Goal: Transaction & Acquisition: Purchase product/service

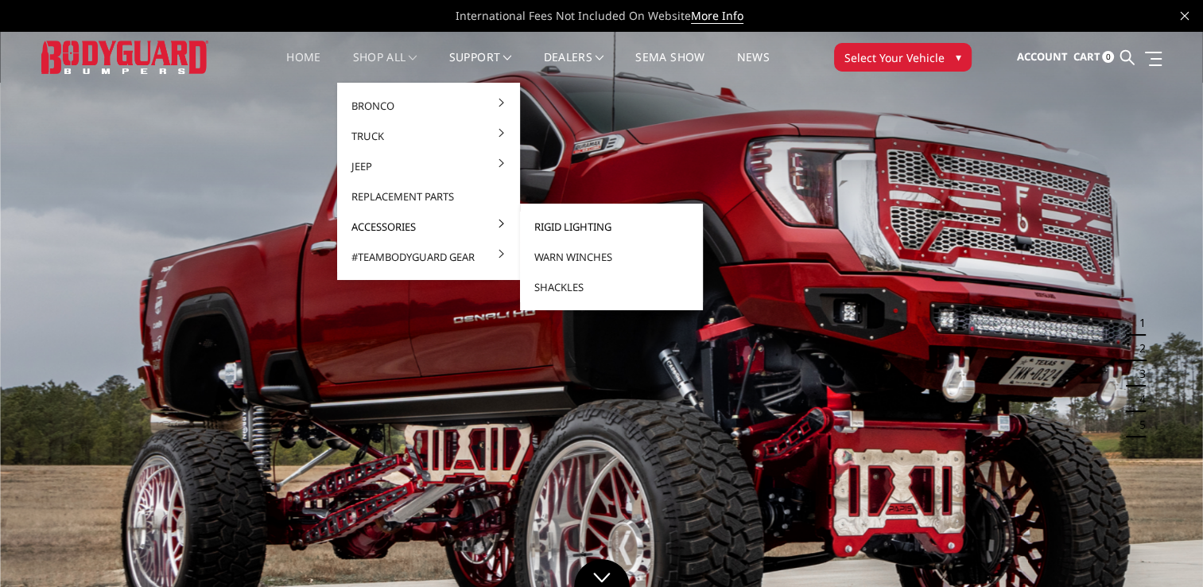
click at [575, 225] on link "Rigid Lighting" at bounding box center [611, 226] width 170 height 30
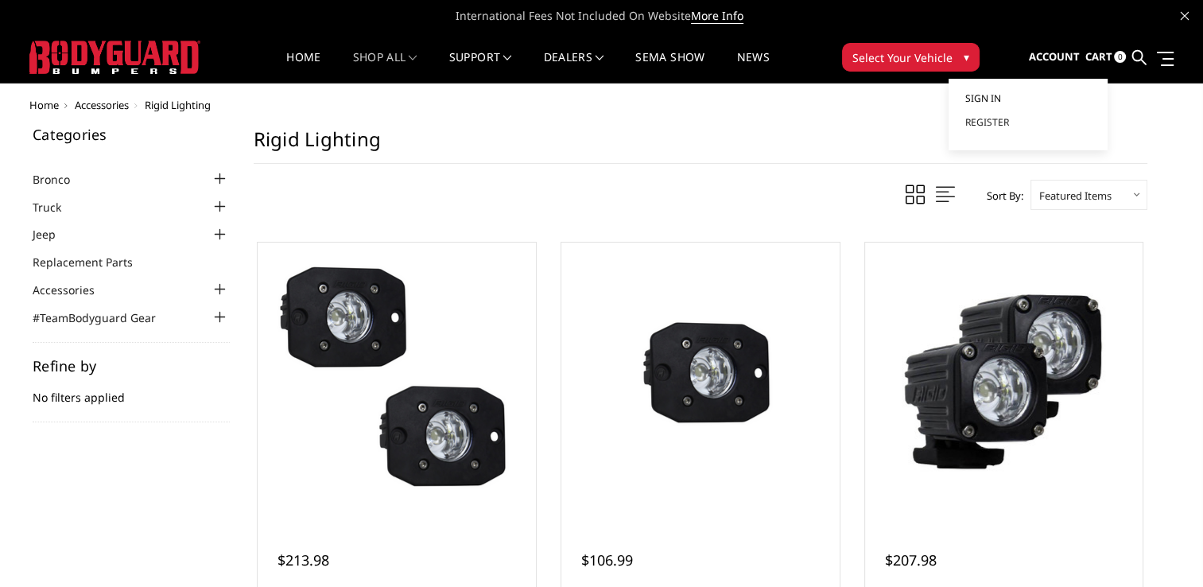
click at [1005, 94] on link "Sign in" at bounding box center [1027, 99] width 127 height 24
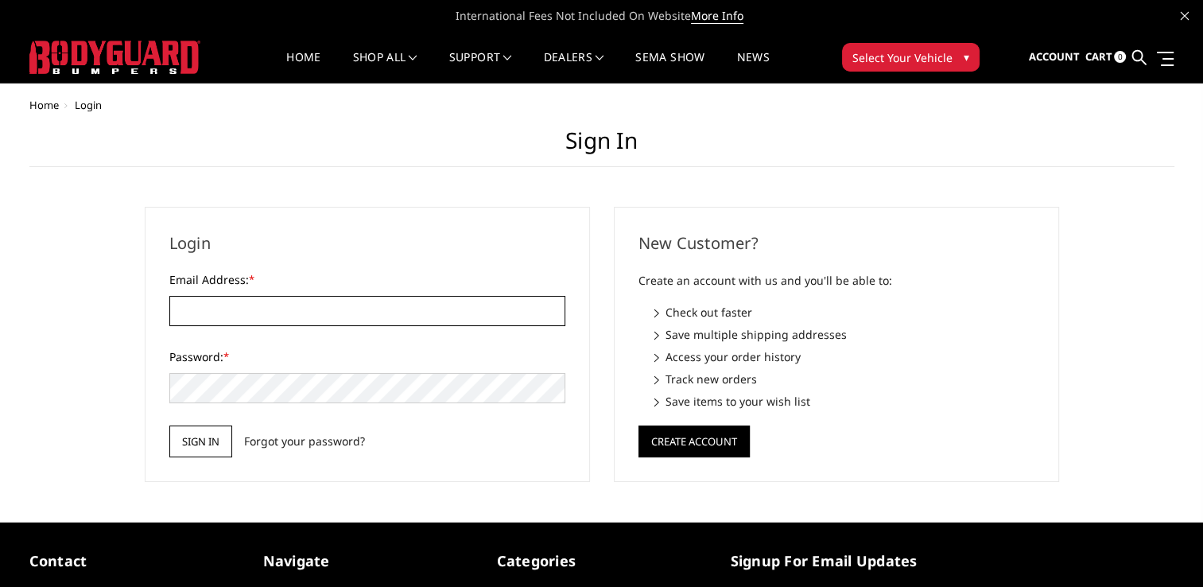
type input "[EMAIL_ADDRESS][DOMAIN_NAME]"
click at [216, 432] on input "Sign in" at bounding box center [200, 441] width 63 height 32
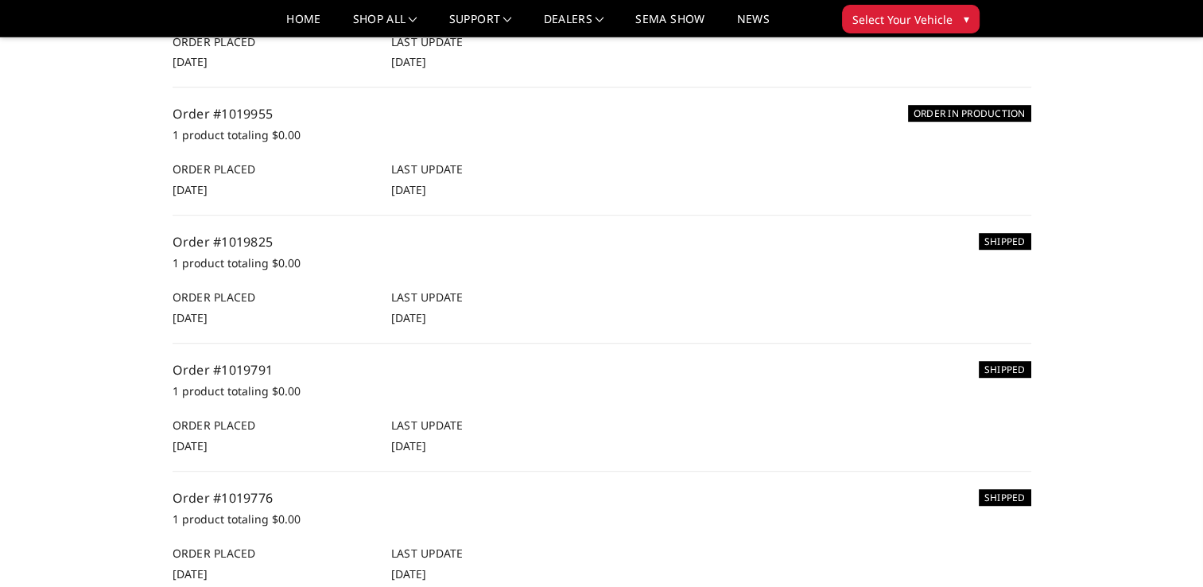
scroll to position [795, 0]
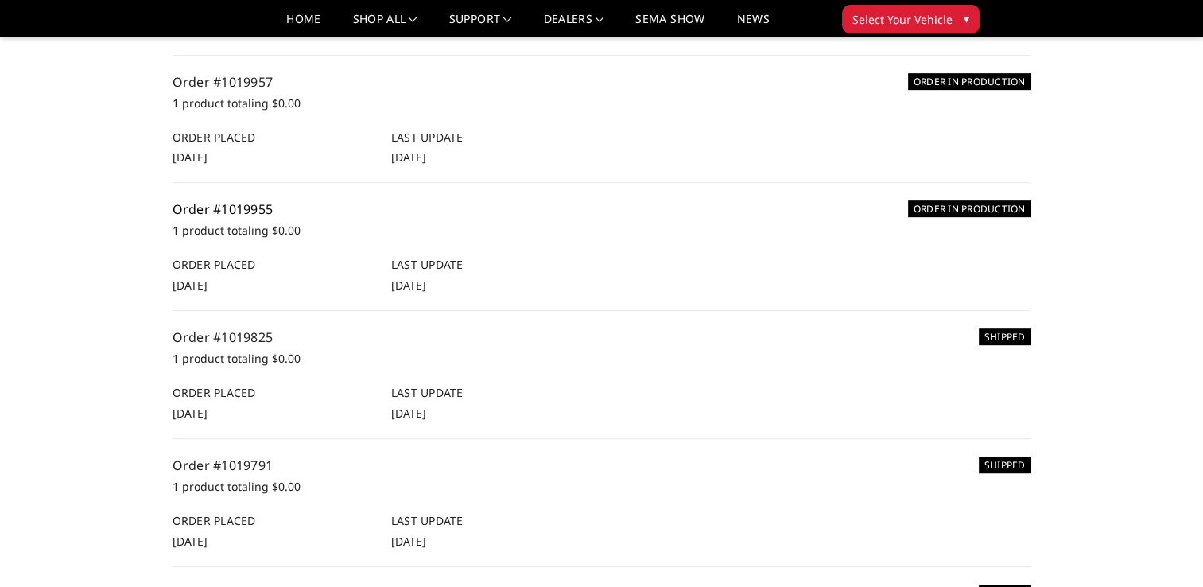
click at [245, 210] on link "Order #1019955" at bounding box center [222, 208] width 101 height 17
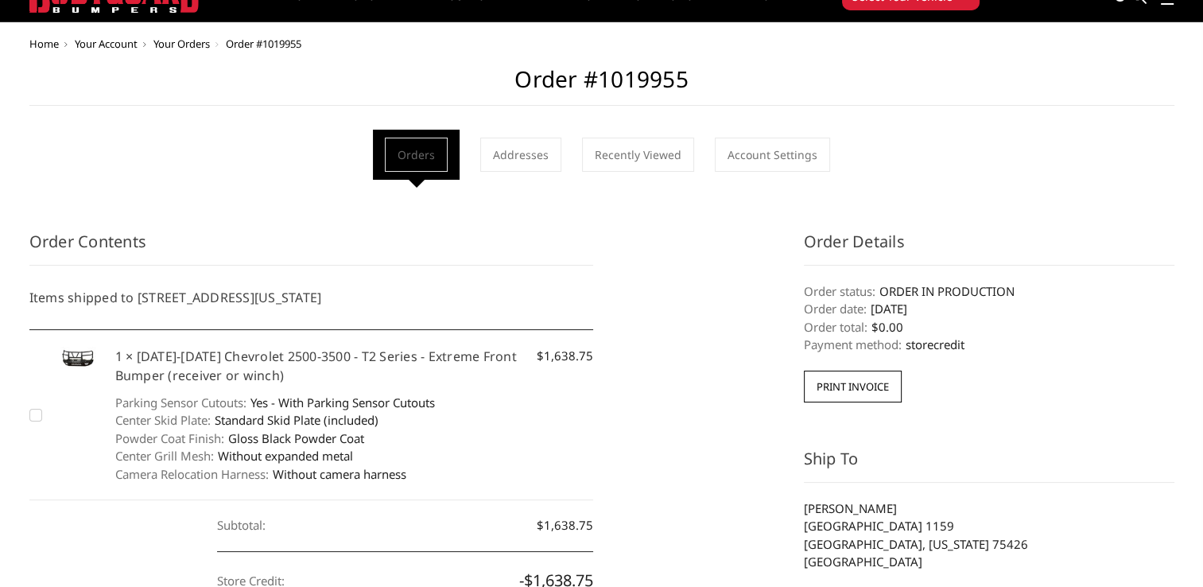
scroll to position [159, 0]
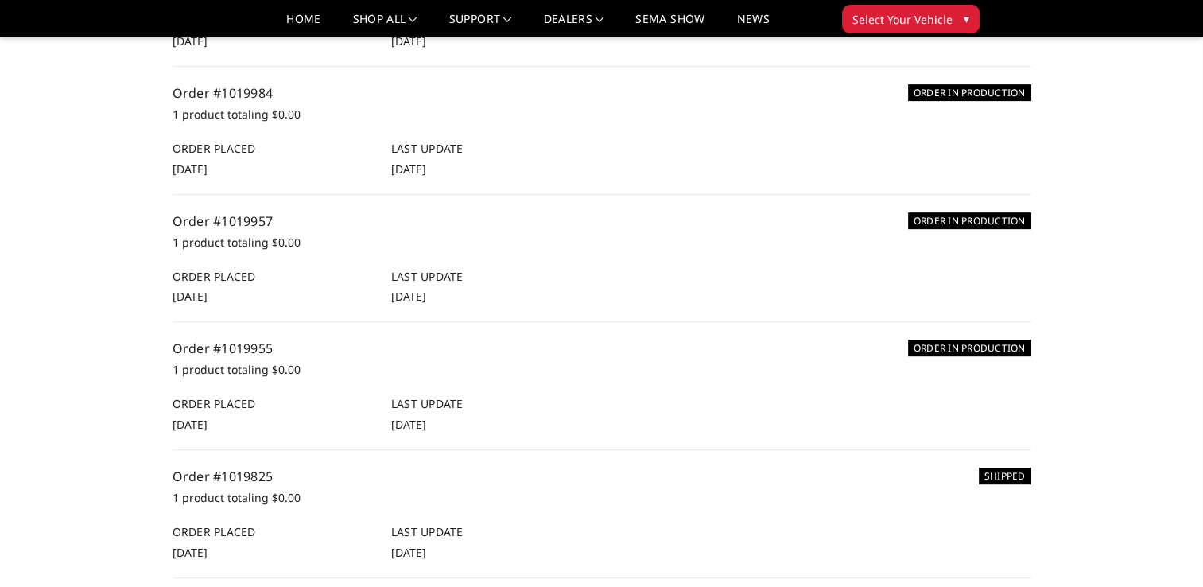
scroll to position [636, 0]
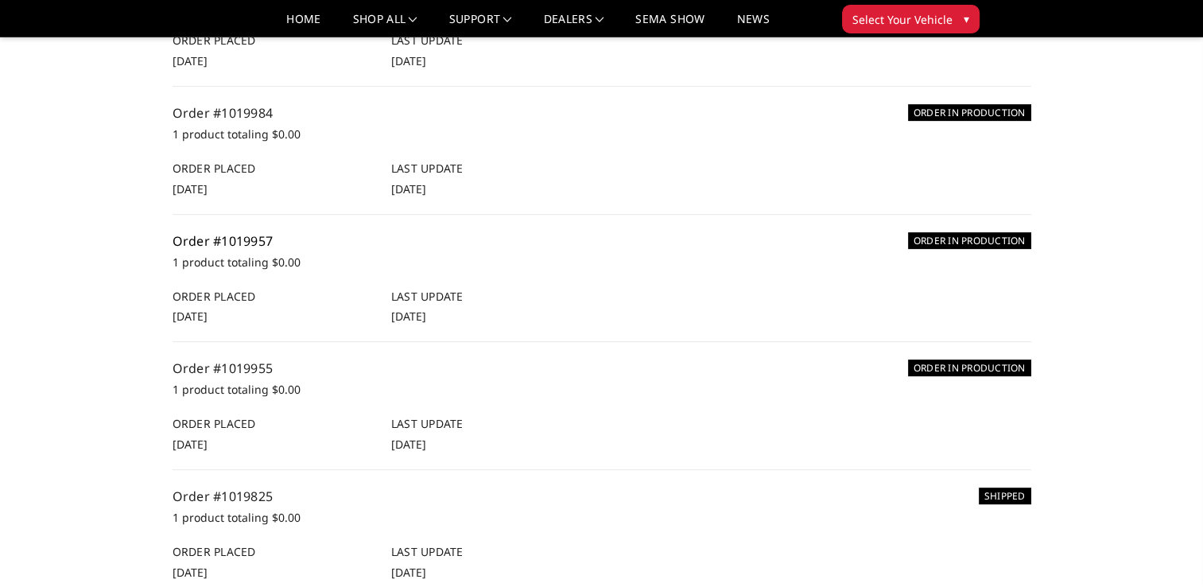
click at [216, 232] on link "Order #1019957" at bounding box center [222, 240] width 101 height 17
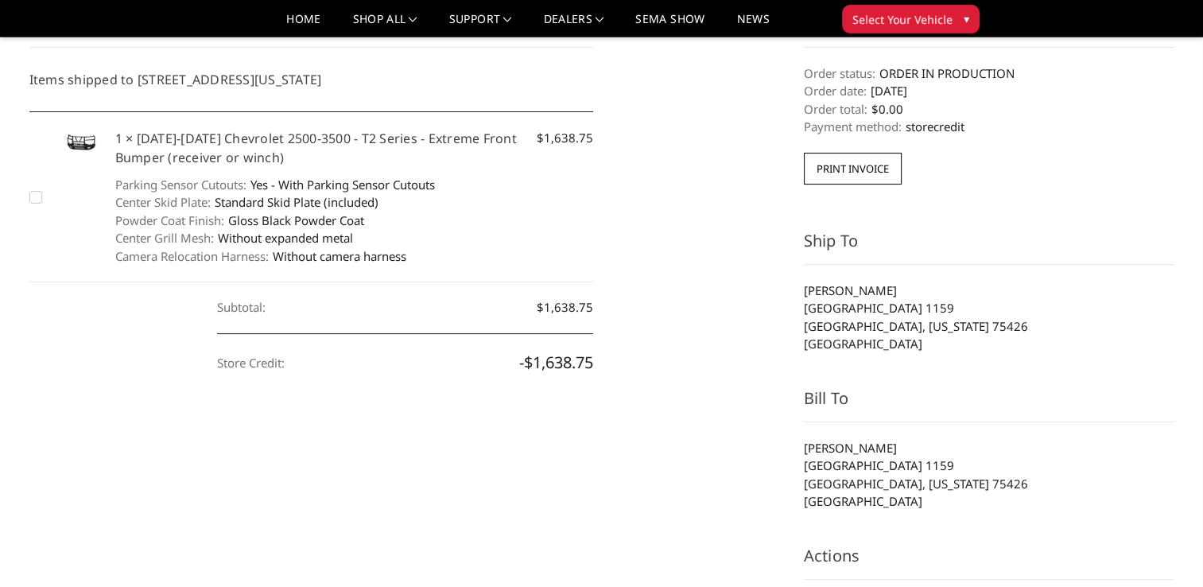
scroll to position [238, 0]
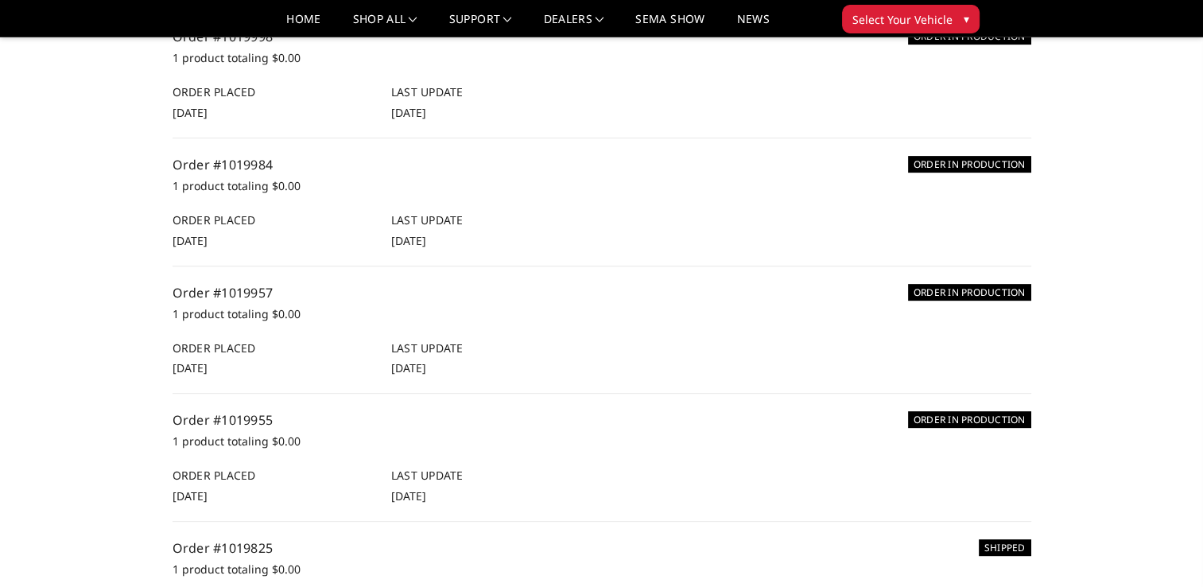
scroll to position [556, 0]
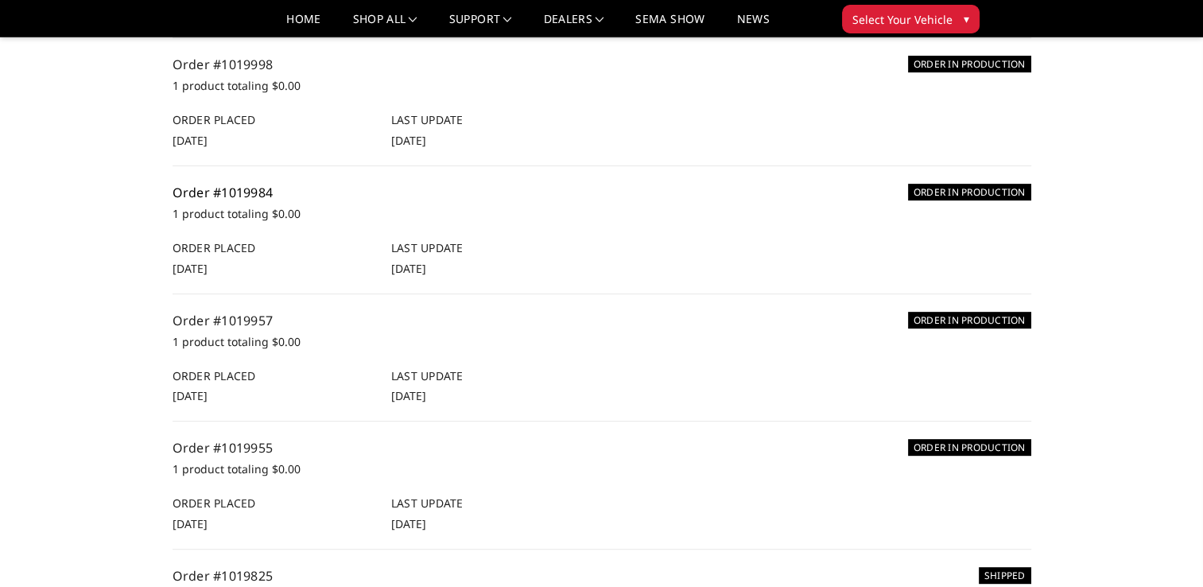
click at [227, 192] on link "Order #1019984" at bounding box center [222, 192] width 101 height 17
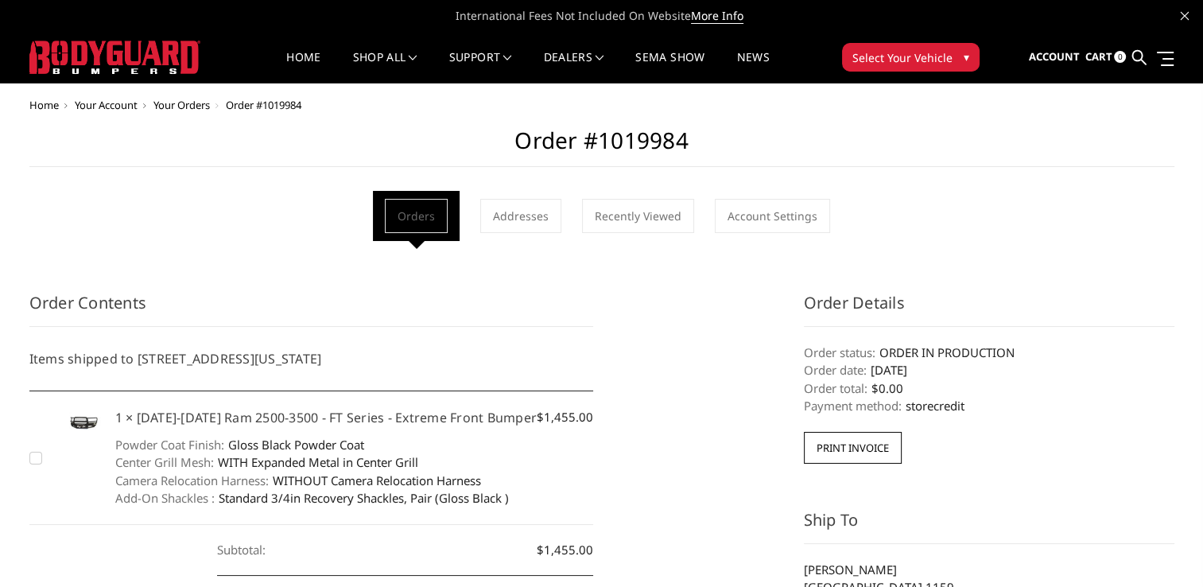
scroll to position [79, 0]
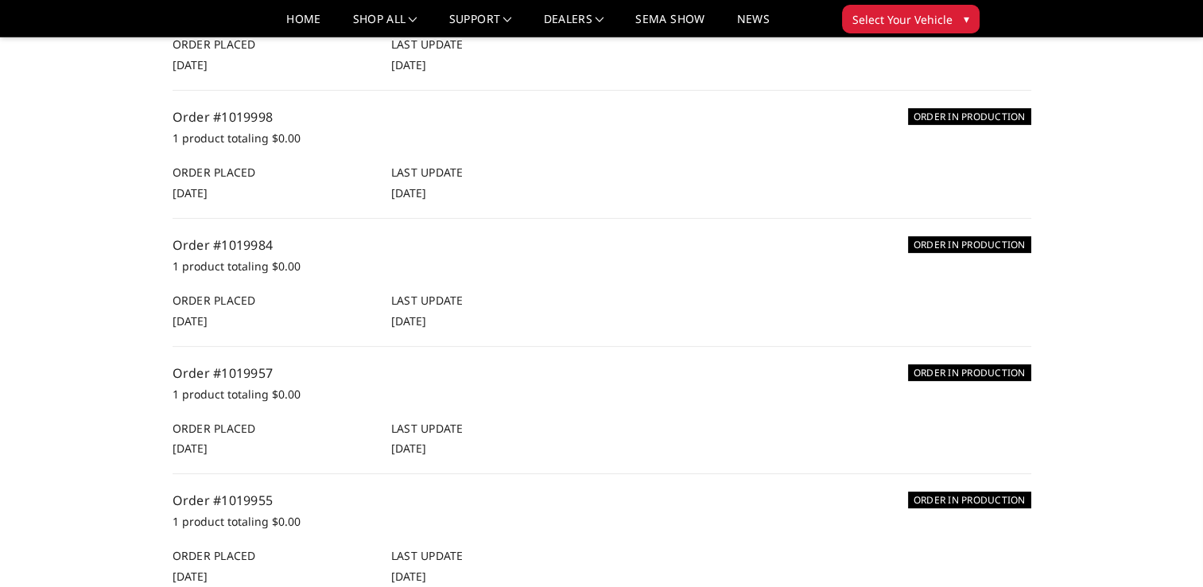
scroll to position [477, 0]
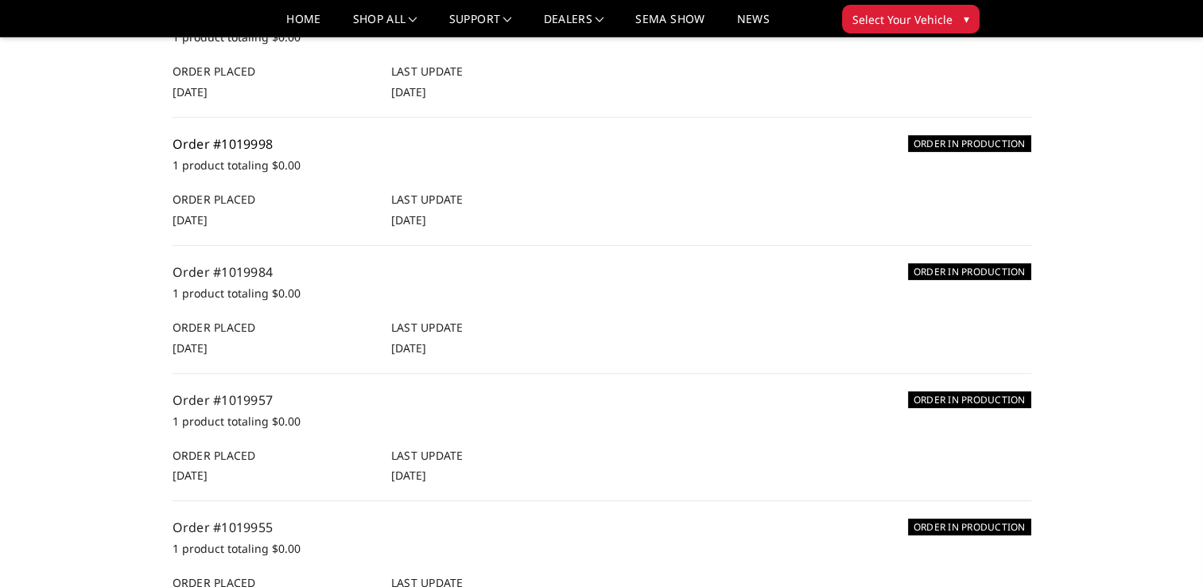
click at [232, 144] on link "Order #1019998" at bounding box center [222, 143] width 101 height 17
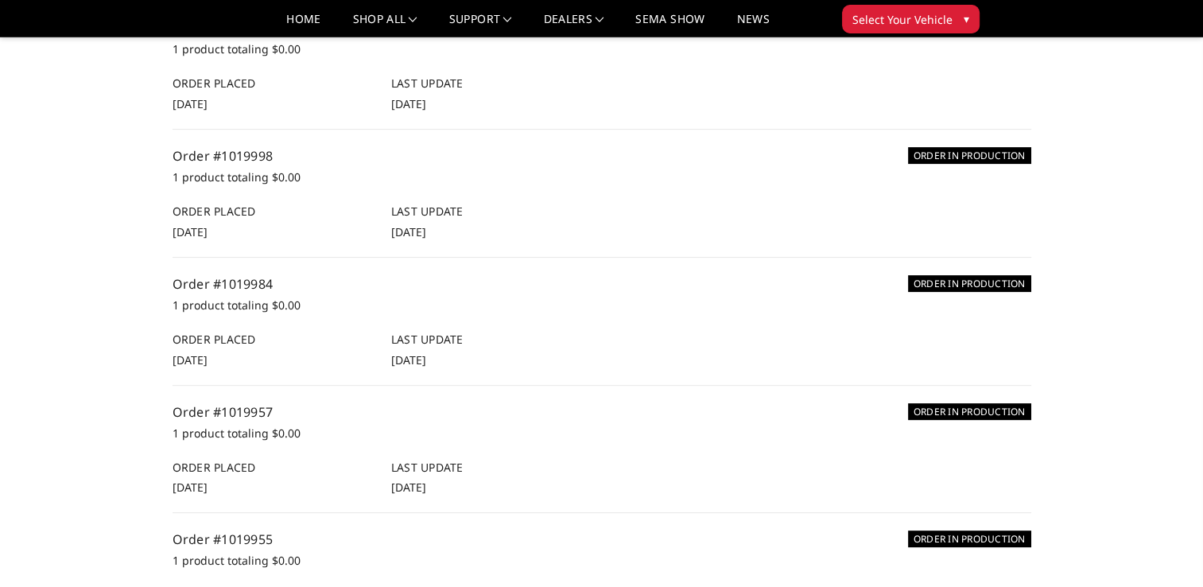
scroll to position [318, 0]
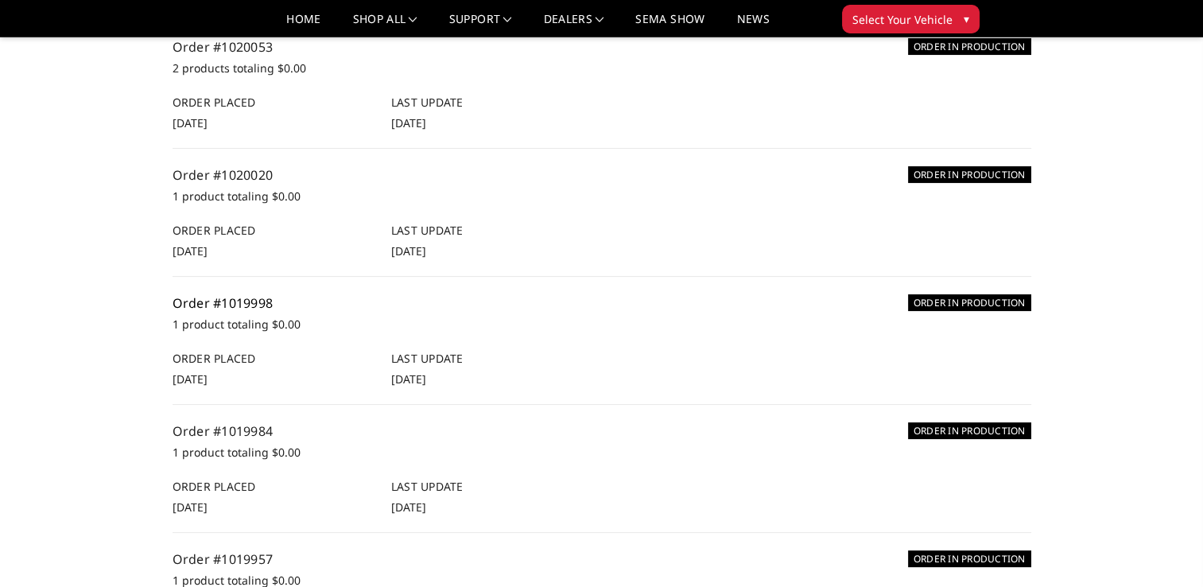
click at [264, 300] on link "Order #1019998" at bounding box center [222, 302] width 101 height 17
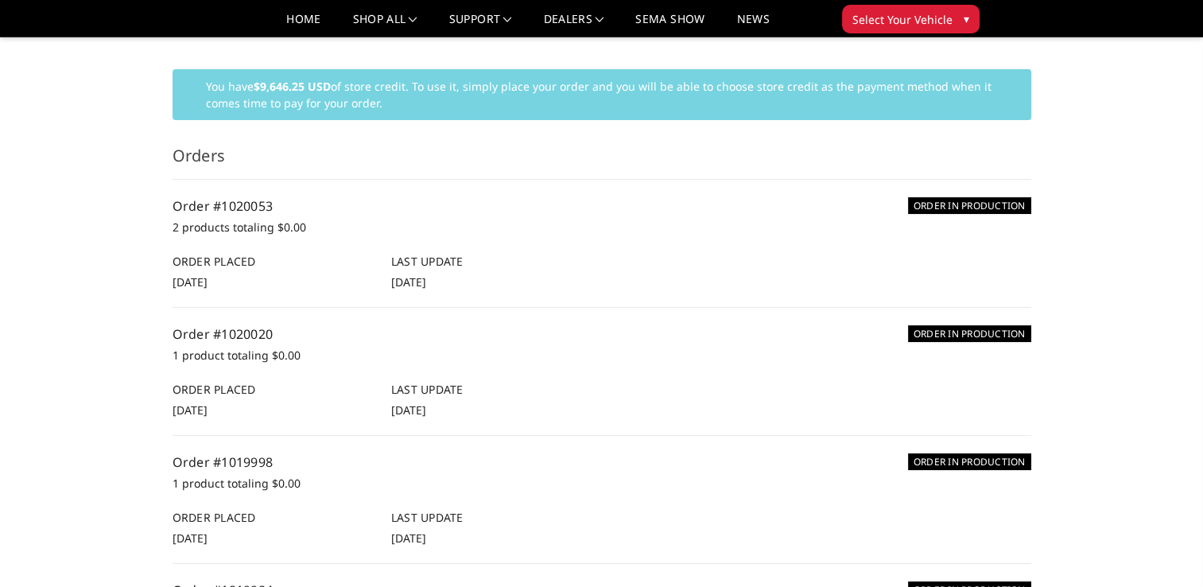
scroll to position [159, 0]
click at [250, 333] on link "Order #1020020" at bounding box center [222, 333] width 101 height 17
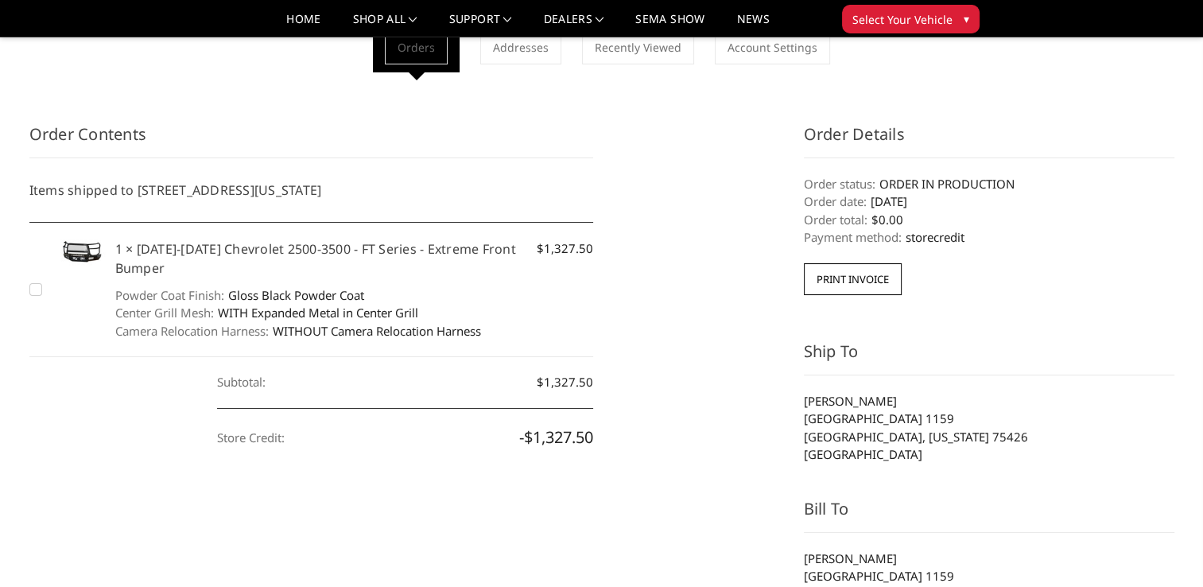
scroll to position [159, 0]
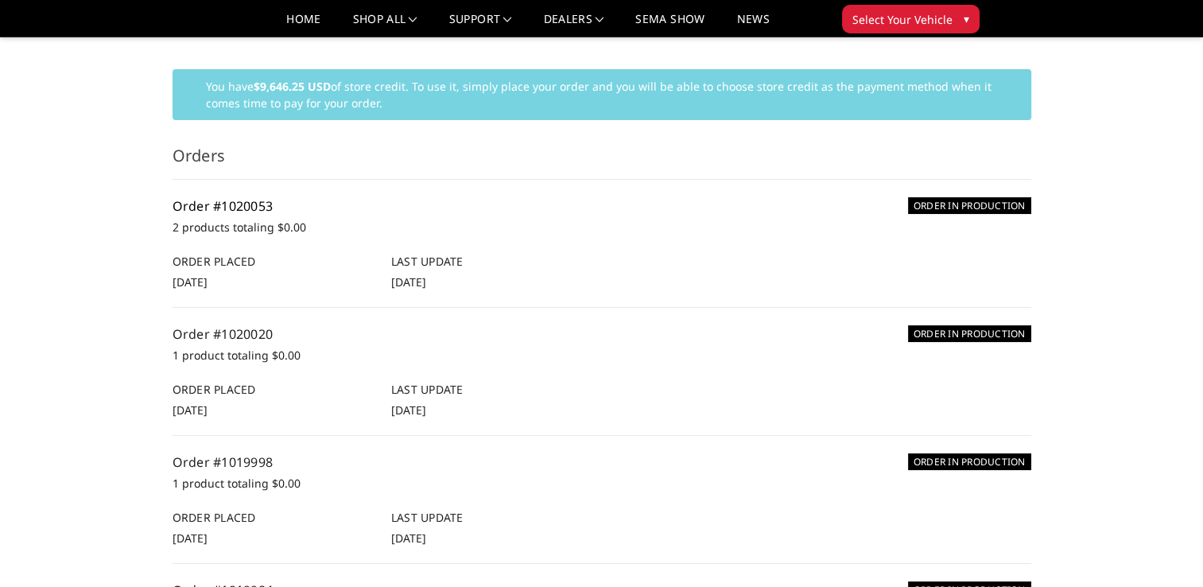
click at [248, 203] on link "Order #1020053" at bounding box center [222, 205] width 101 height 17
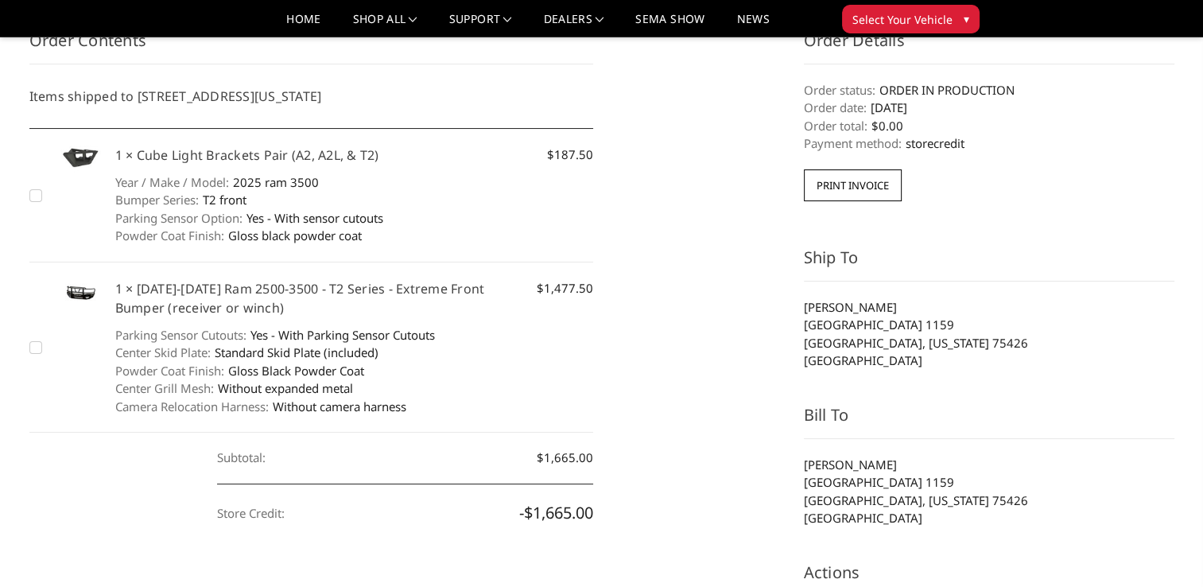
scroll to position [238, 0]
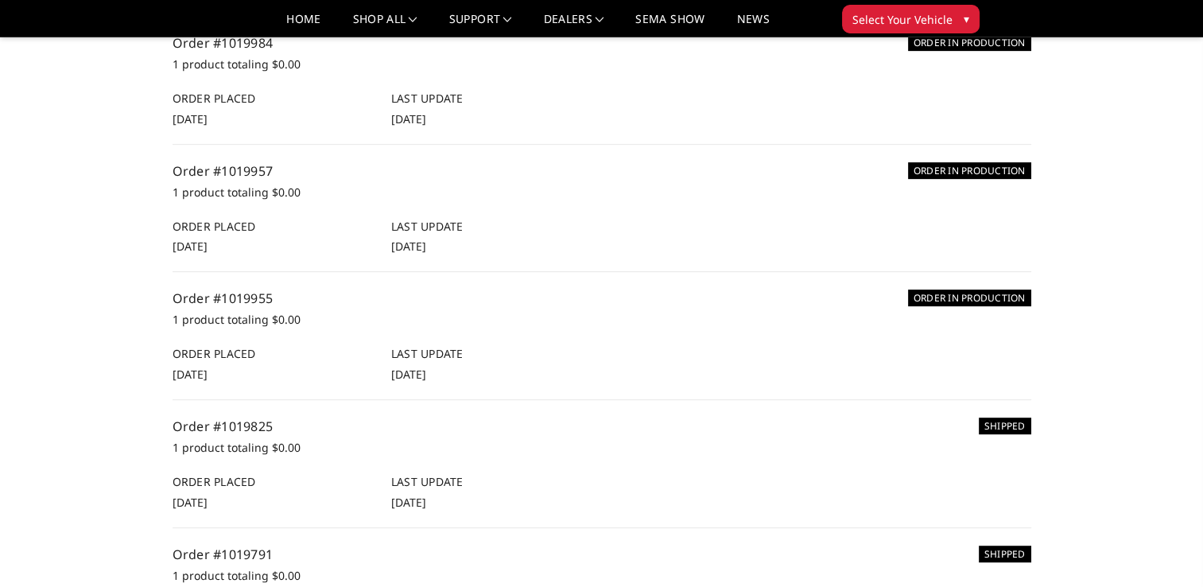
scroll to position [795, 0]
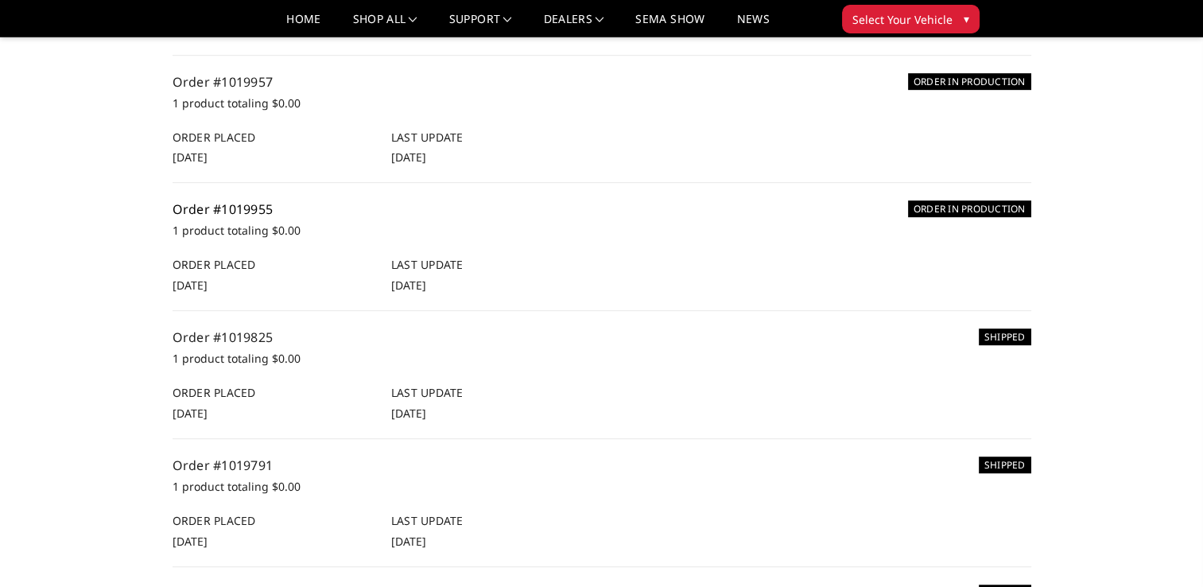
click at [245, 201] on link "Order #1019955" at bounding box center [222, 208] width 101 height 17
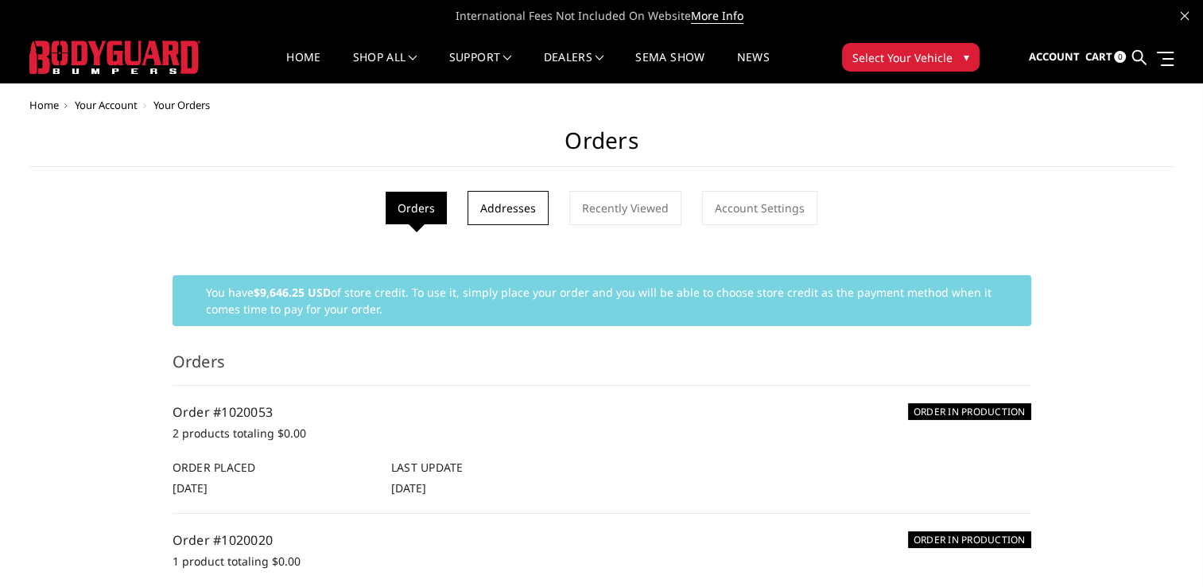
click at [528, 214] on link "Addresses" at bounding box center [507, 208] width 81 height 34
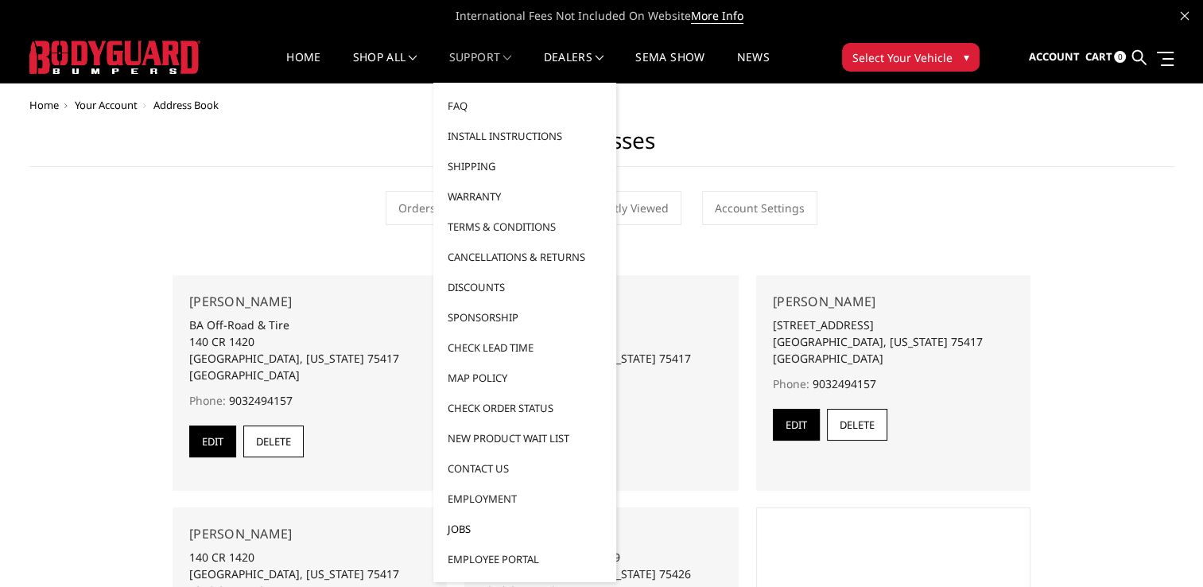
click at [452, 531] on link "Jobs" at bounding box center [525, 528] width 170 height 30
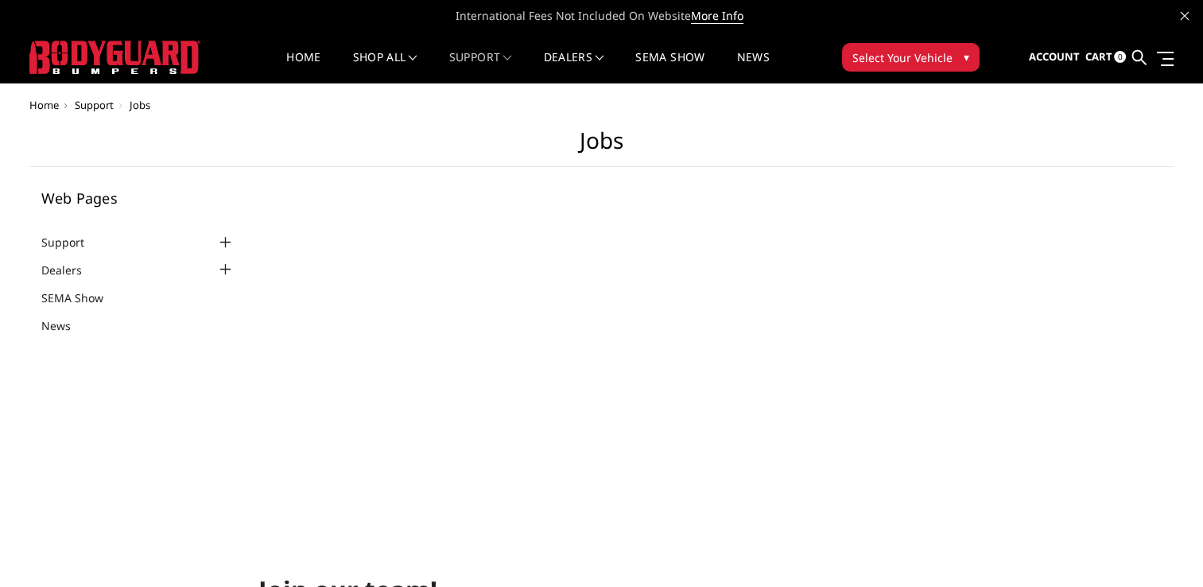
select select "US"
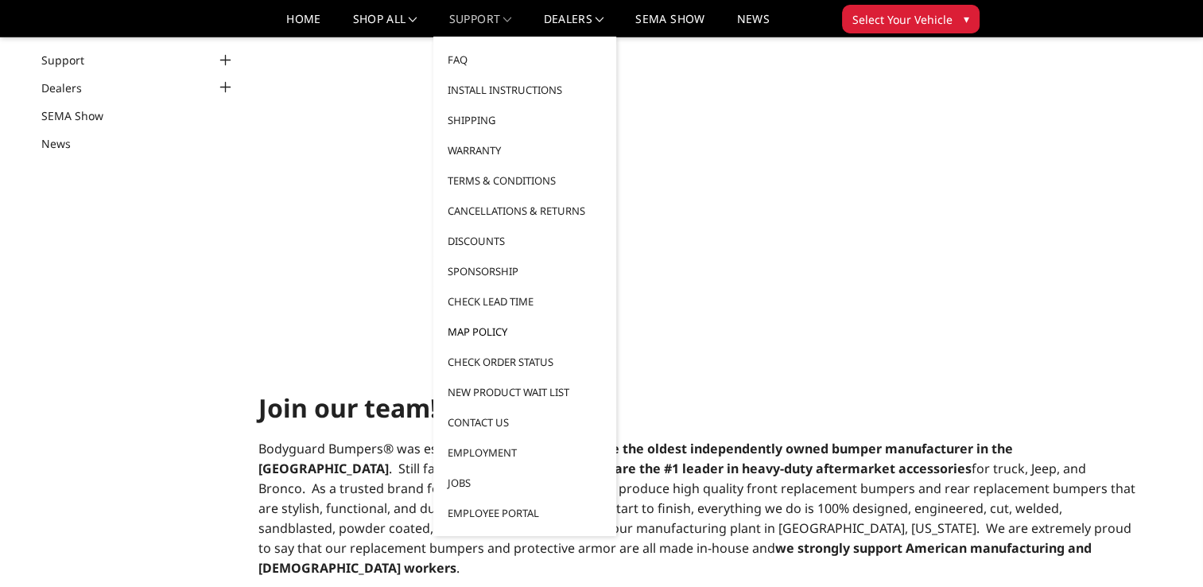
scroll to position [159, 0]
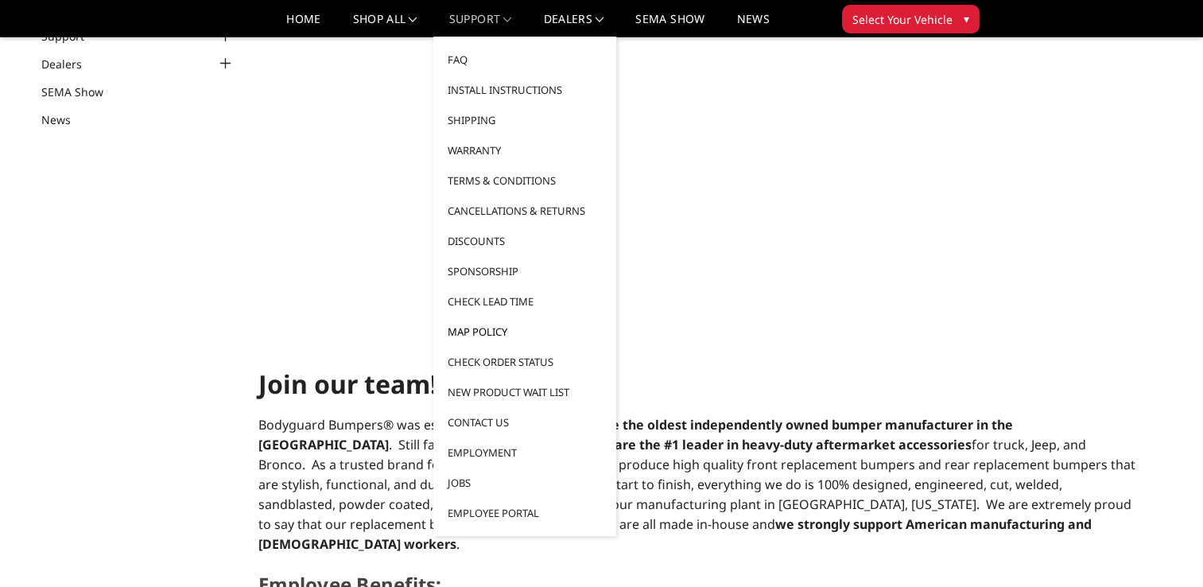
click at [496, 327] on link "MAP Policy" at bounding box center [525, 331] width 170 height 30
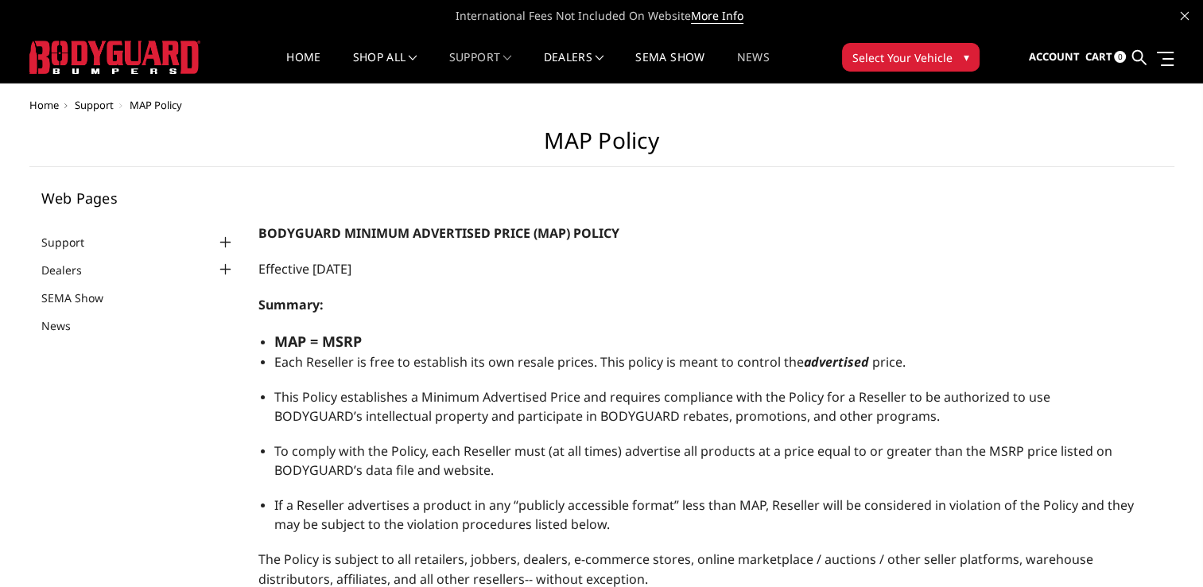
click at [763, 62] on link "News" at bounding box center [752, 67] width 33 height 31
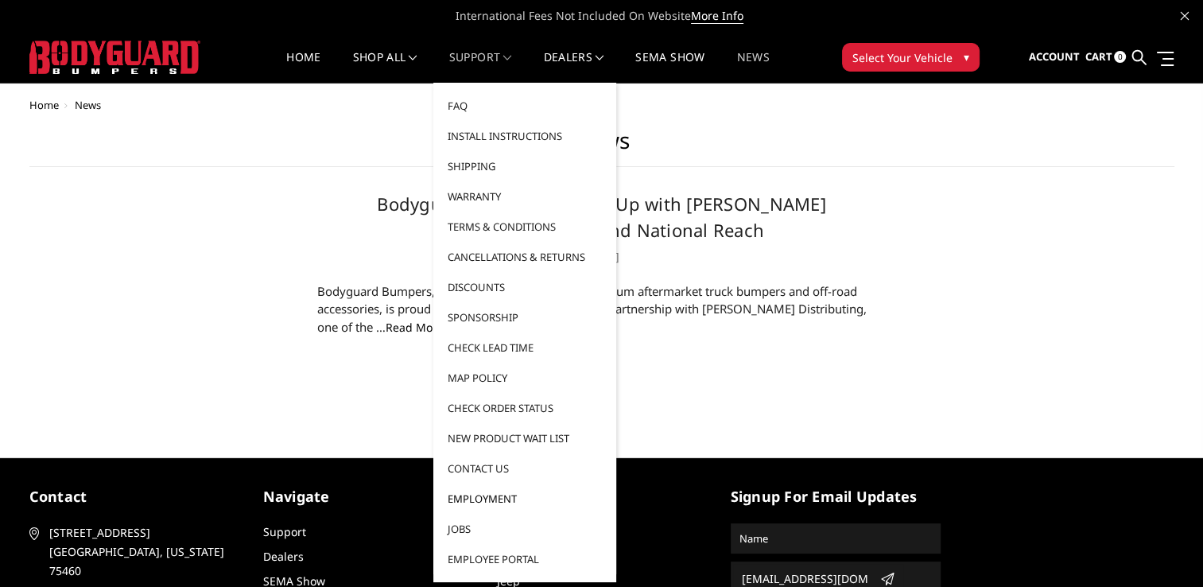
click at [493, 497] on link "Employment" at bounding box center [525, 498] width 170 height 30
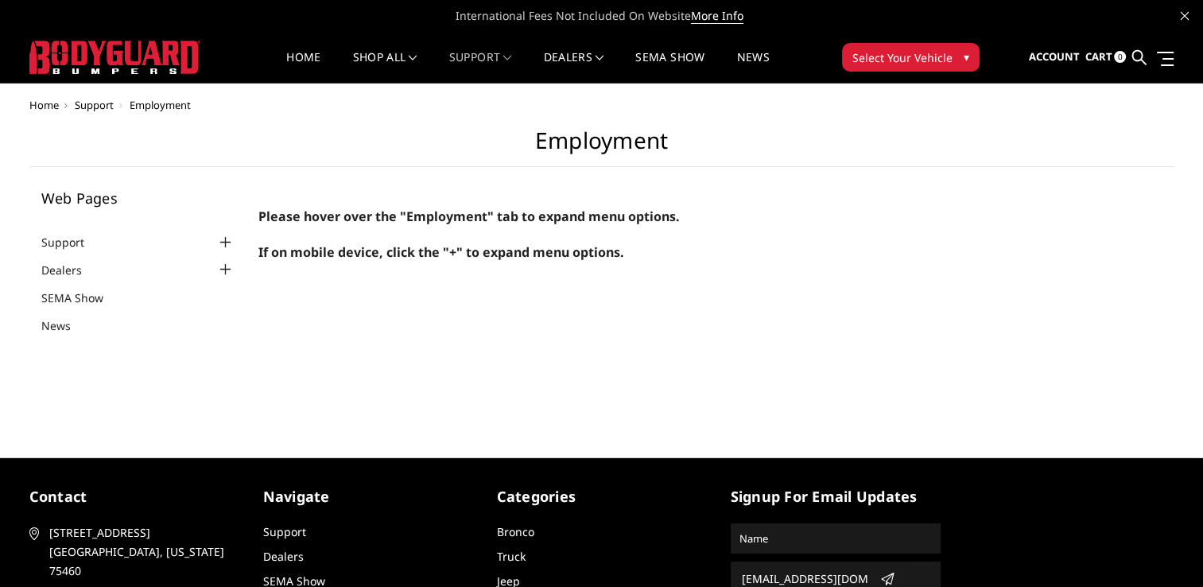
click at [223, 270] on div at bounding box center [224, 269] width 19 height 19
click at [57, 269] on link "Dealers" at bounding box center [71, 270] width 60 height 17
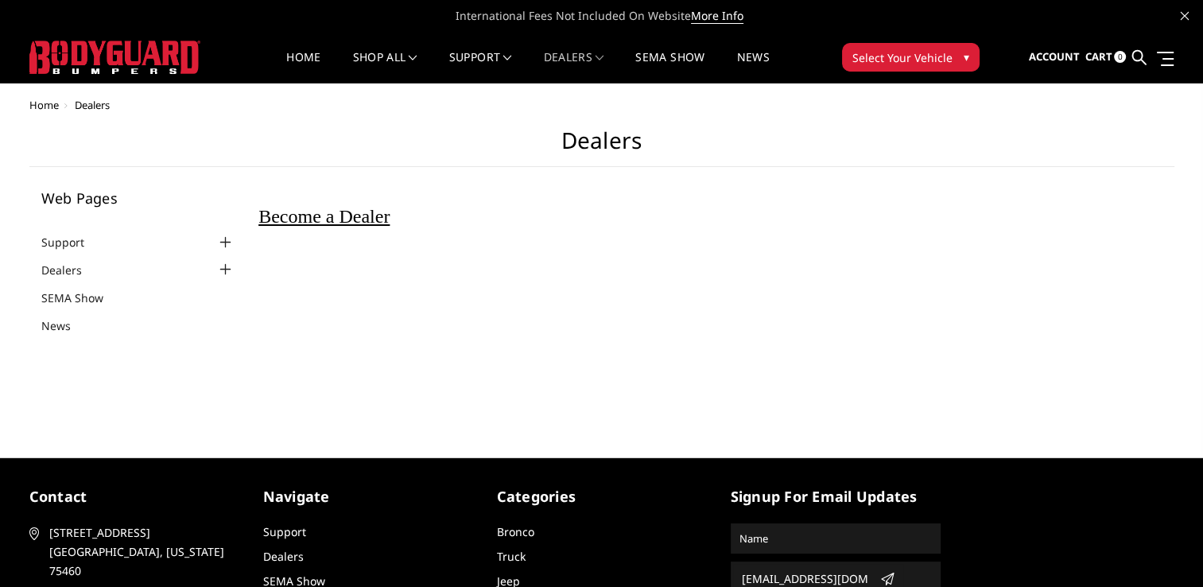
click at [378, 217] on span "Become a Dealer" at bounding box center [323, 216] width 131 height 21
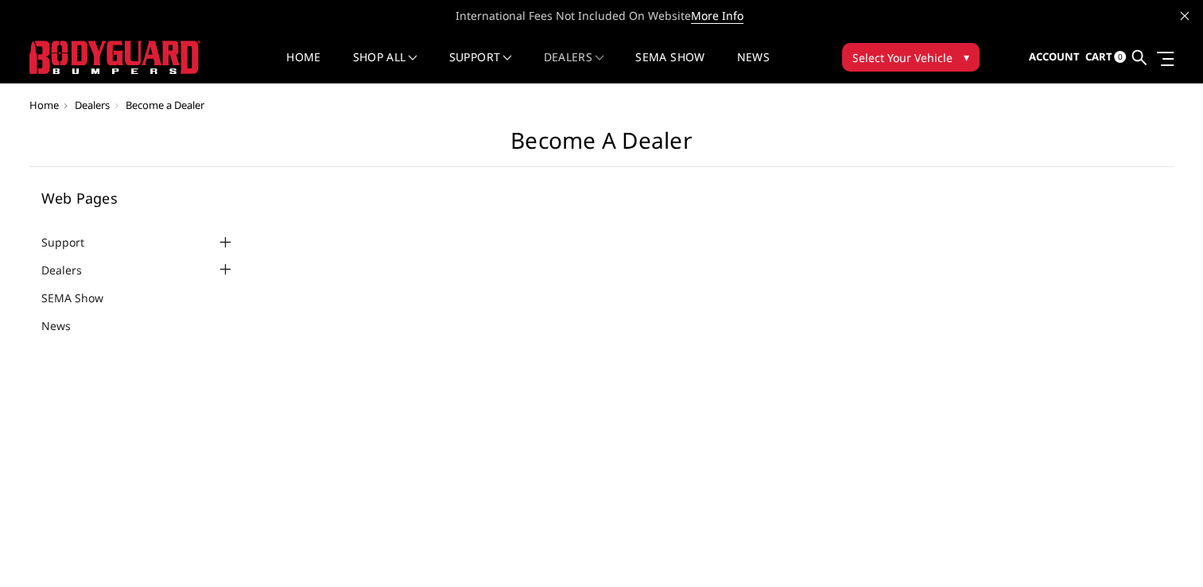
select select "US"
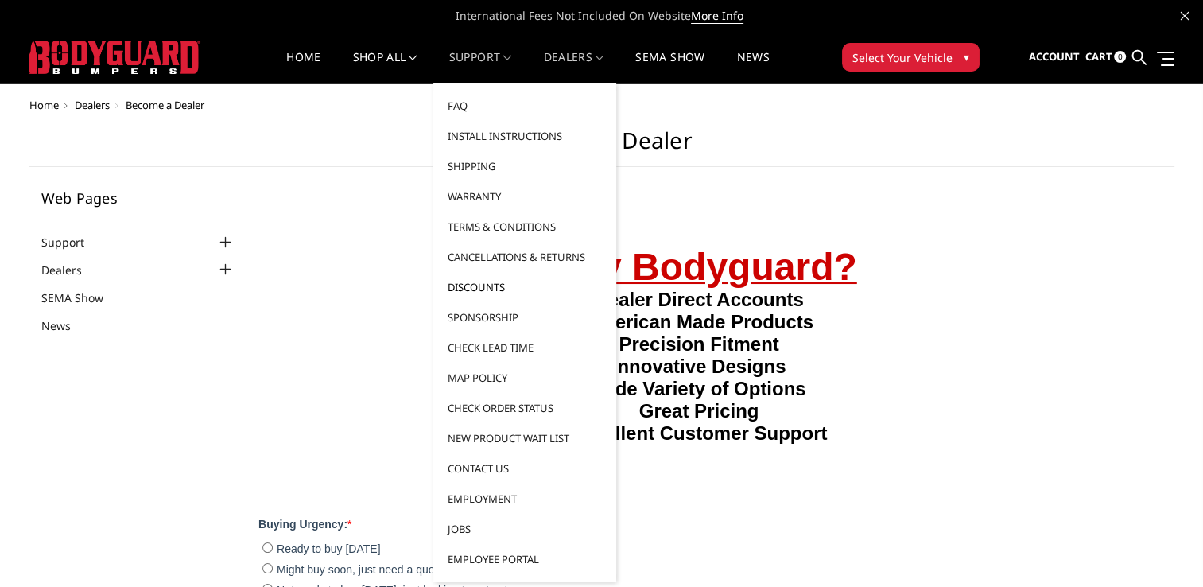
click at [486, 282] on link "Discounts" at bounding box center [525, 287] width 170 height 30
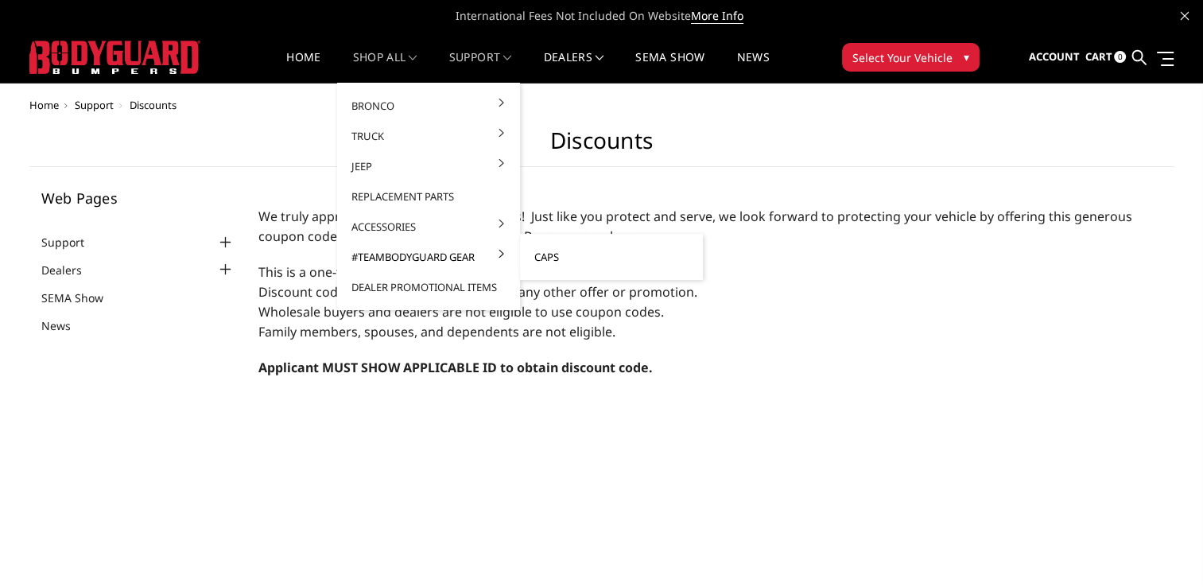
click at [539, 253] on link "Caps" at bounding box center [611, 257] width 170 height 30
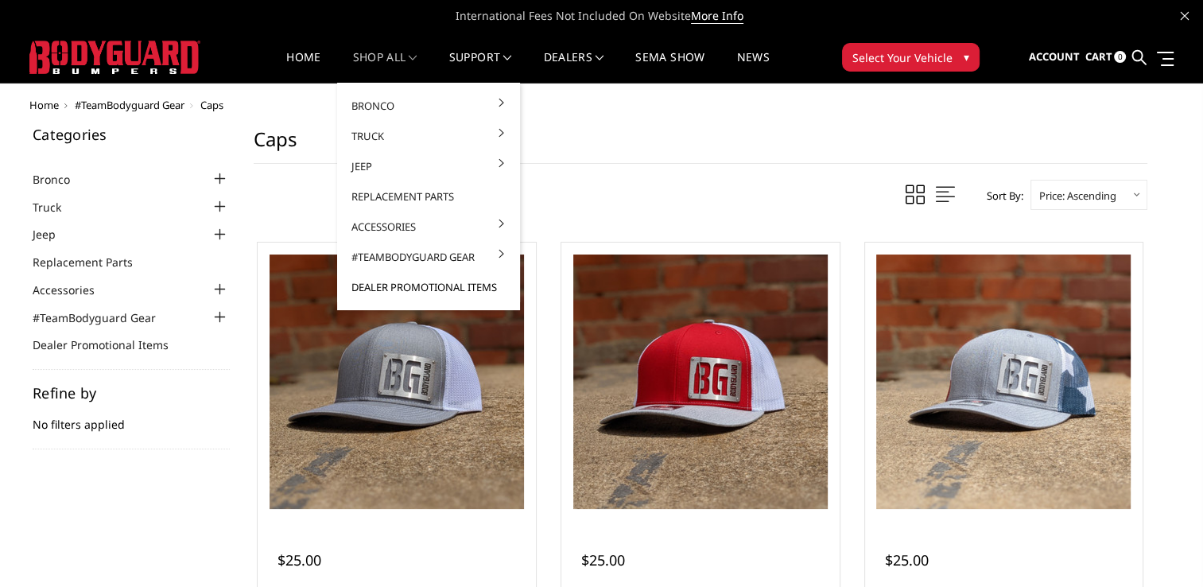
click at [444, 284] on link "Dealer Promotional Items" at bounding box center [428, 287] width 170 height 30
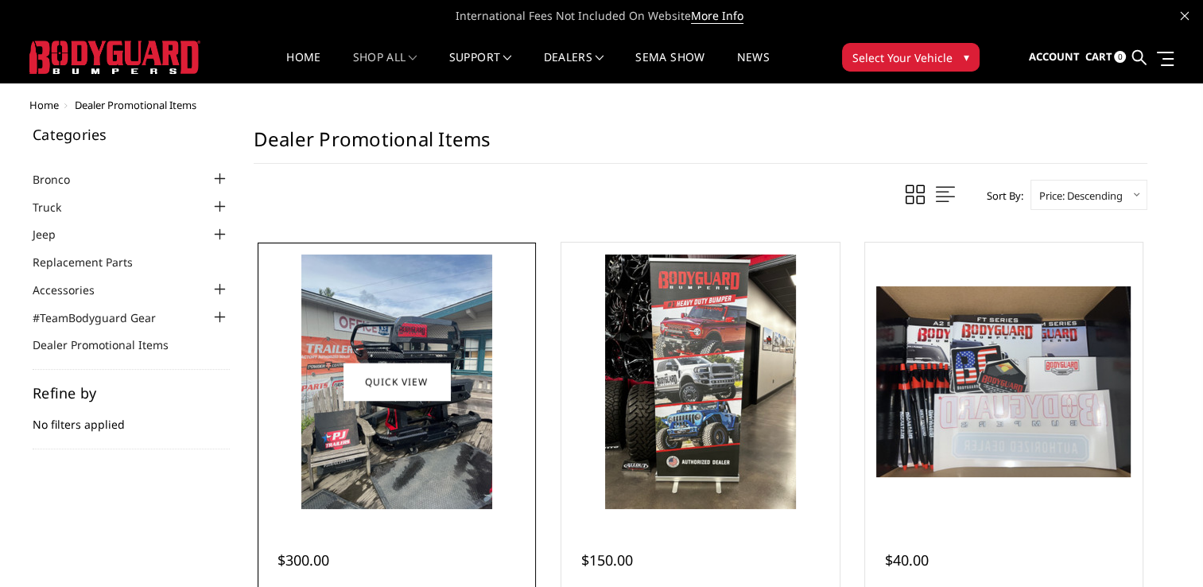
click at [438, 438] on img at bounding box center [396, 381] width 191 height 254
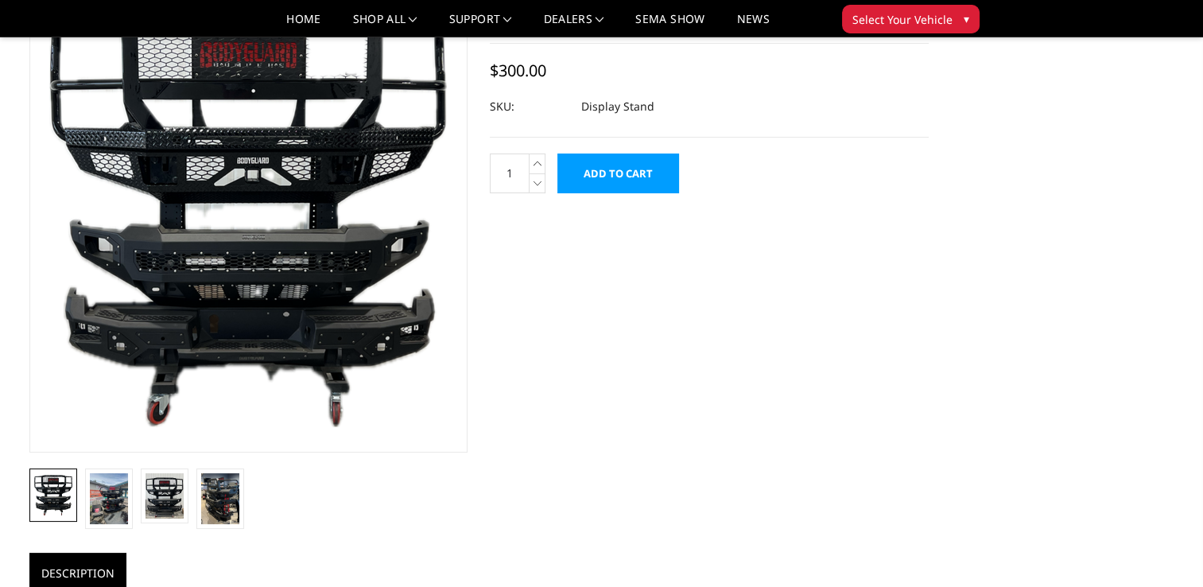
scroll to position [79, 0]
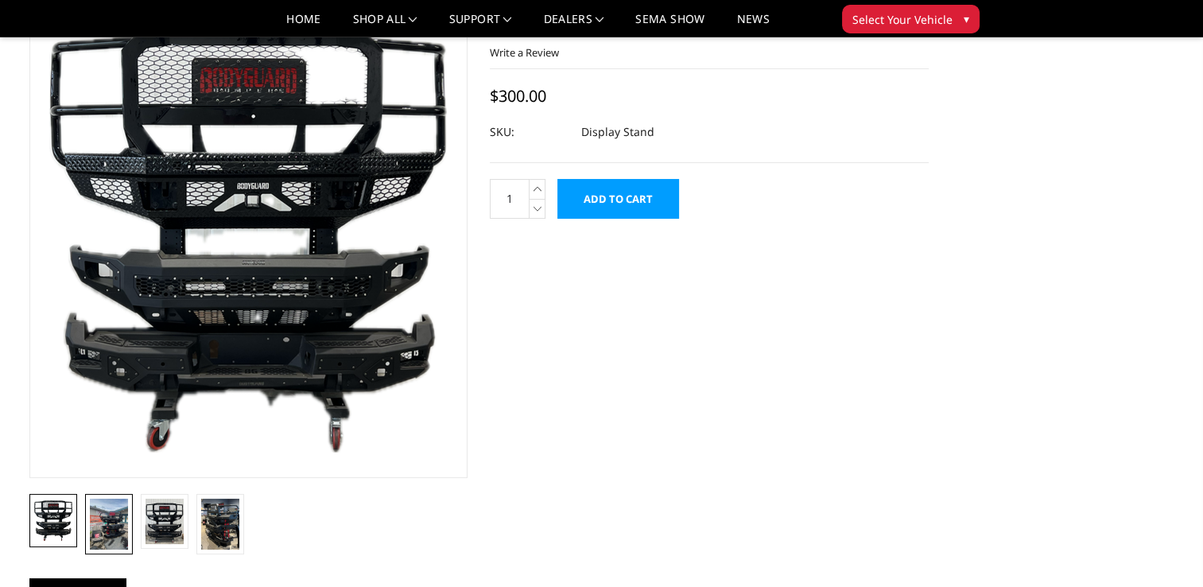
click at [107, 537] on img at bounding box center [109, 523] width 38 height 51
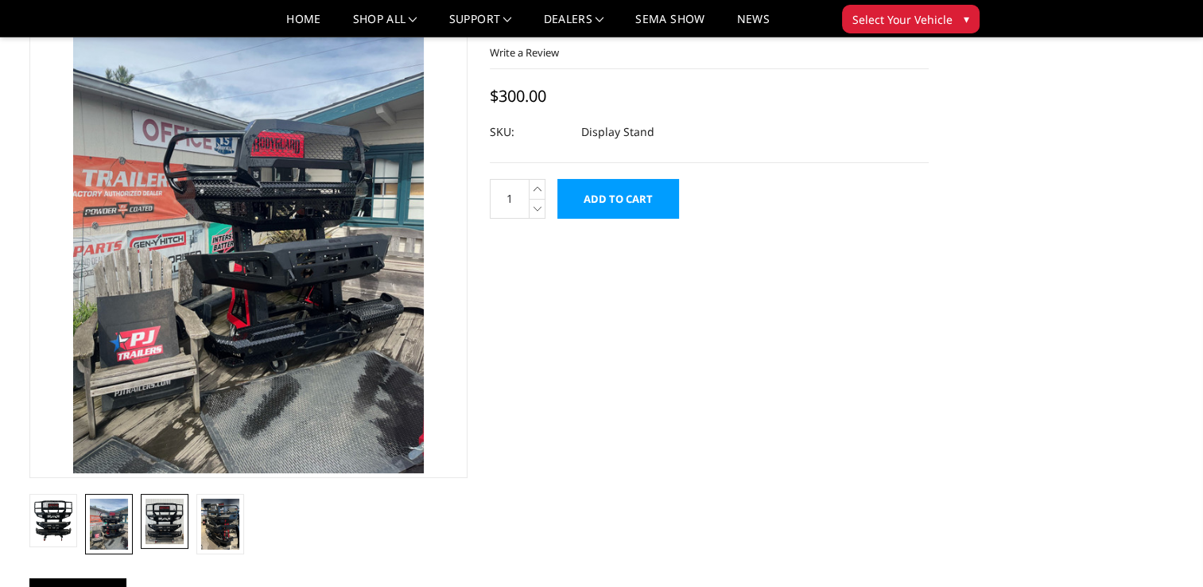
click at [169, 523] on img at bounding box center [164, 520] width 38 height 45
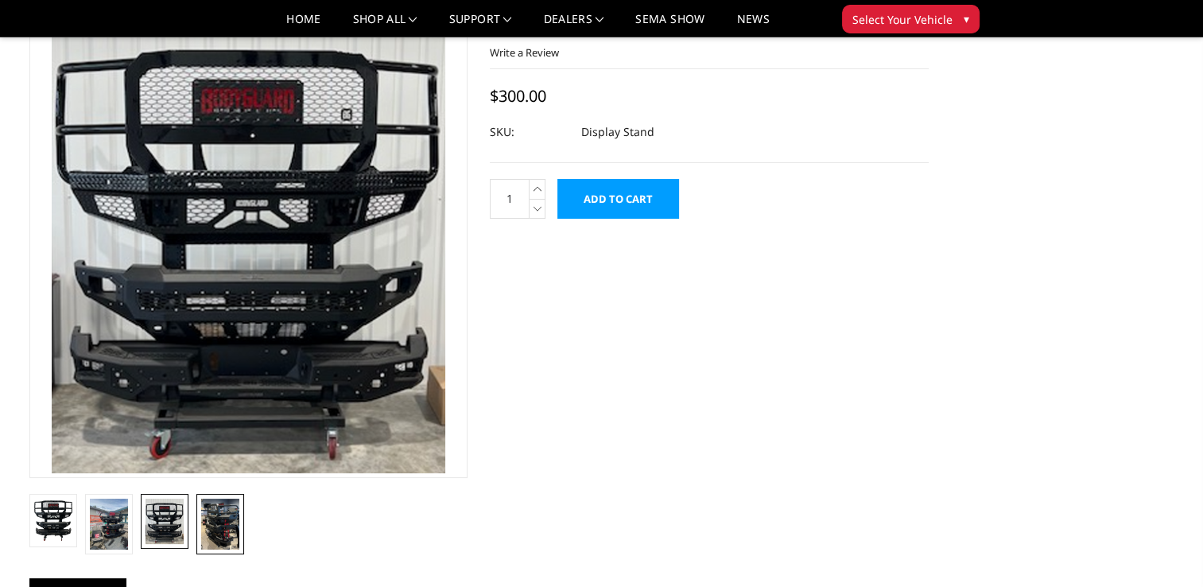
click at [221, 522] on img at bounding box center [220, 523] width 38 height 51
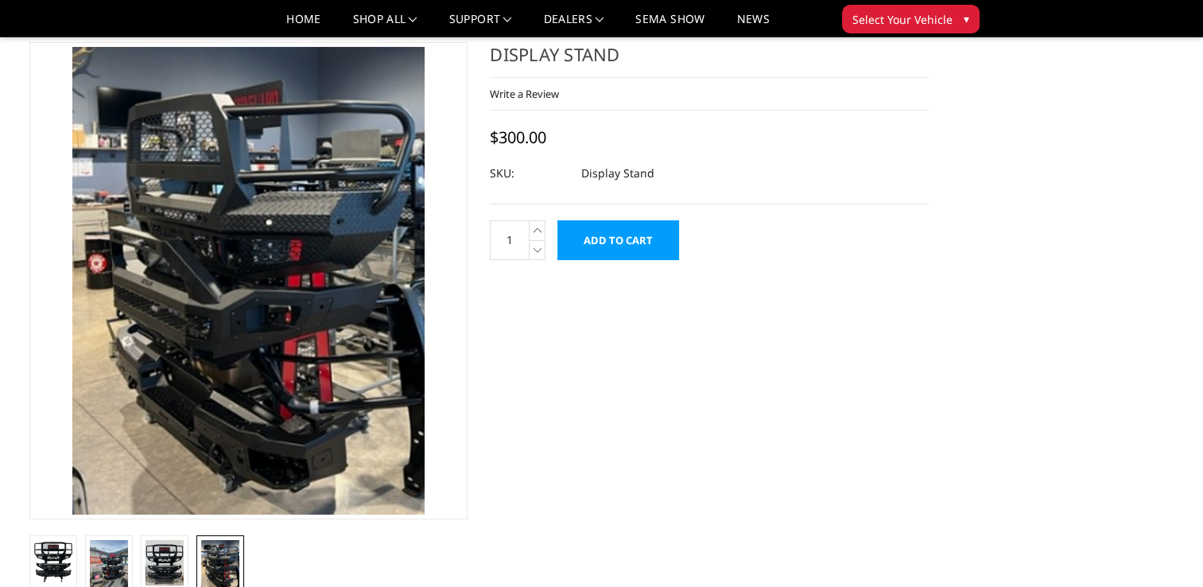
scroll to position [0, 0]
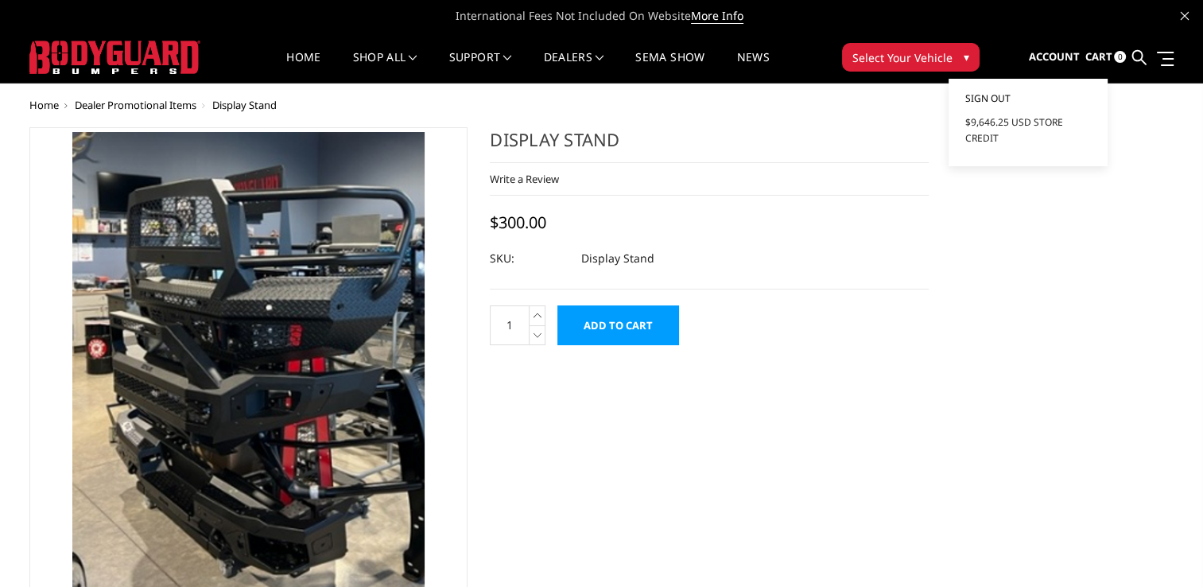
click at [1014, 99] on link "Sign out" at bounding box center [1027, 99] width 127 height 24
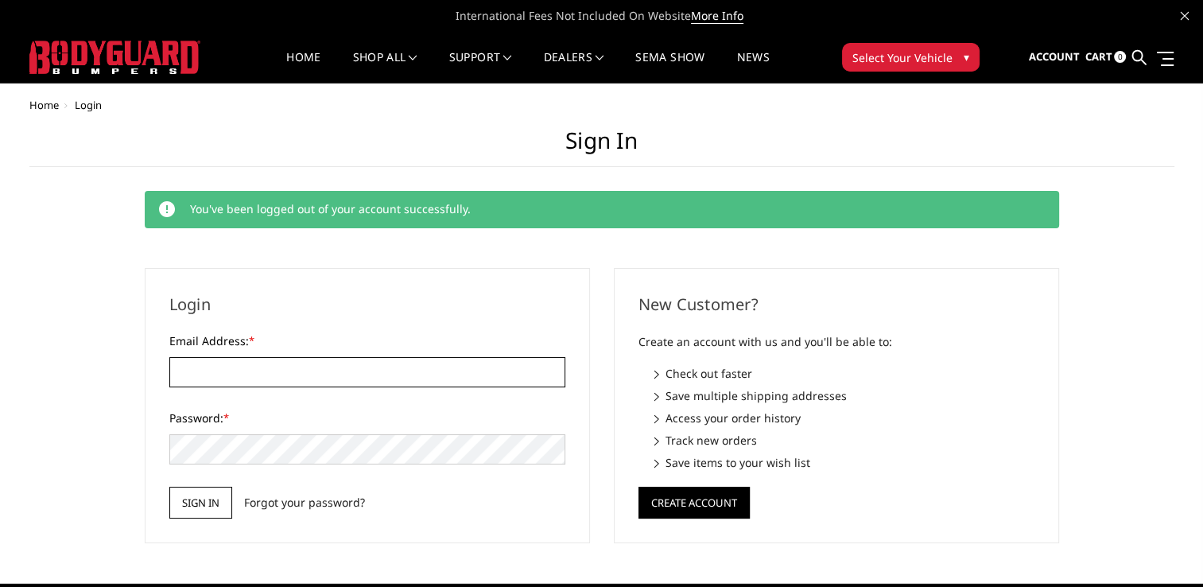
type input "[EMAIL_ADDRESS][DOMAIN_NAME]"
click at [210, 501] on input "Sign in" at bounding box center [200, 502] width 63 height 32
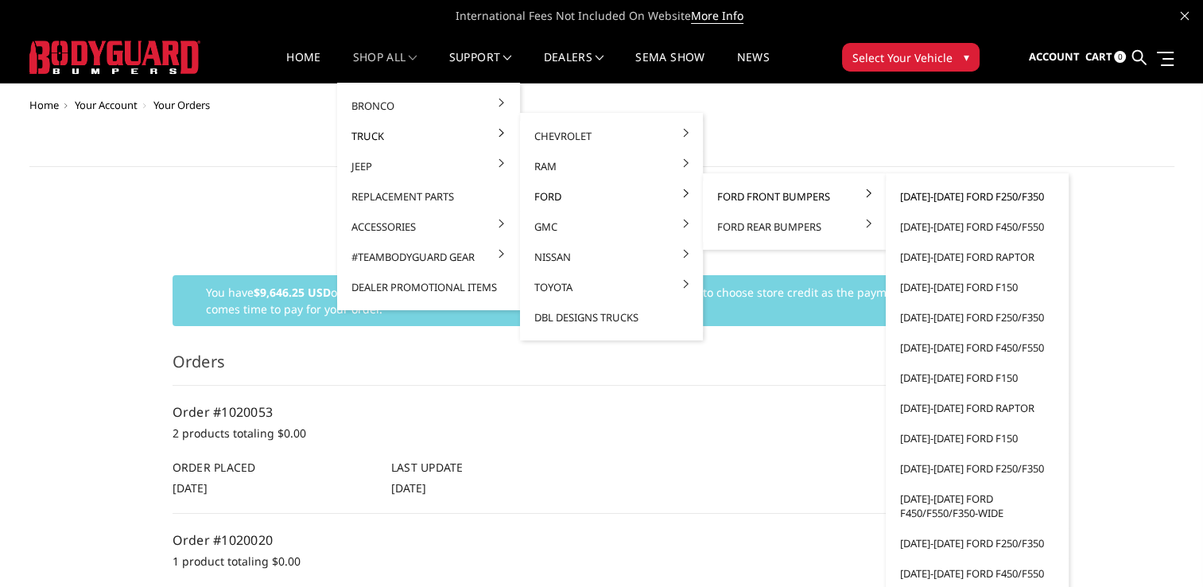
click at [956, 197] on link "[DATE]-[DATE] Ford F250/F350" at bounding box center [977, 196] width 170 height 30
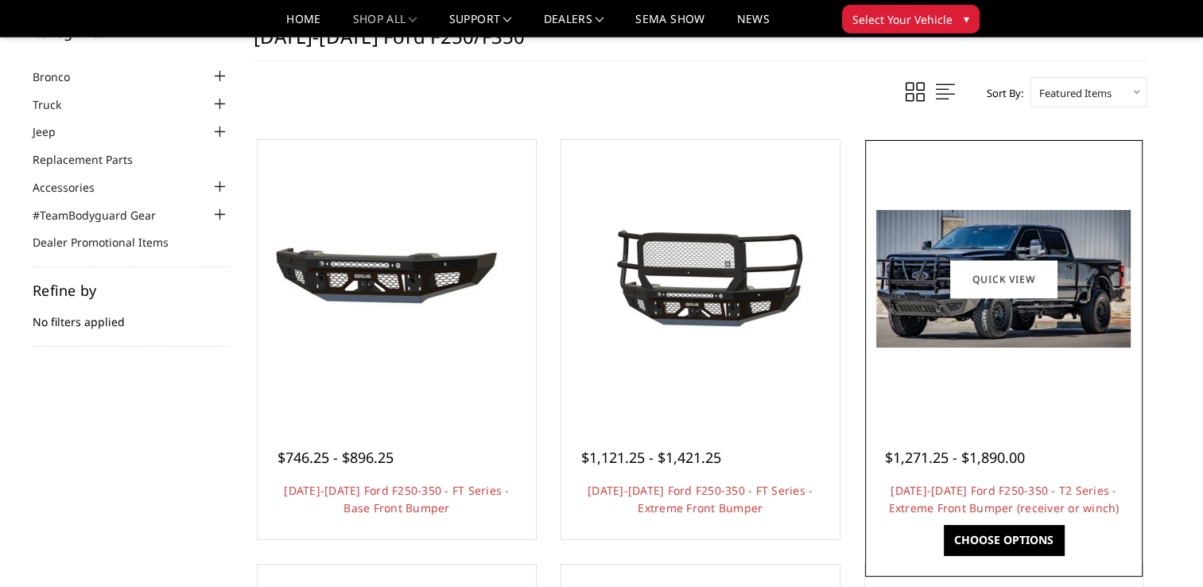
scroll to position [79, 0]
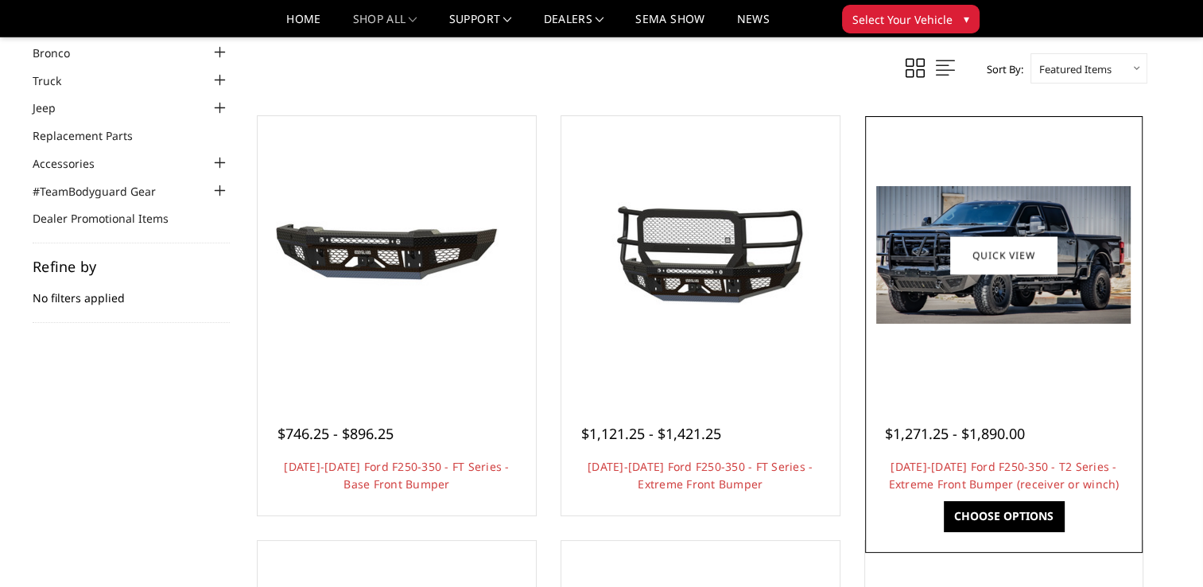
click at [1002, 511] on link "Choose Options" at bounding box center [1004, 516] width 120 height 30
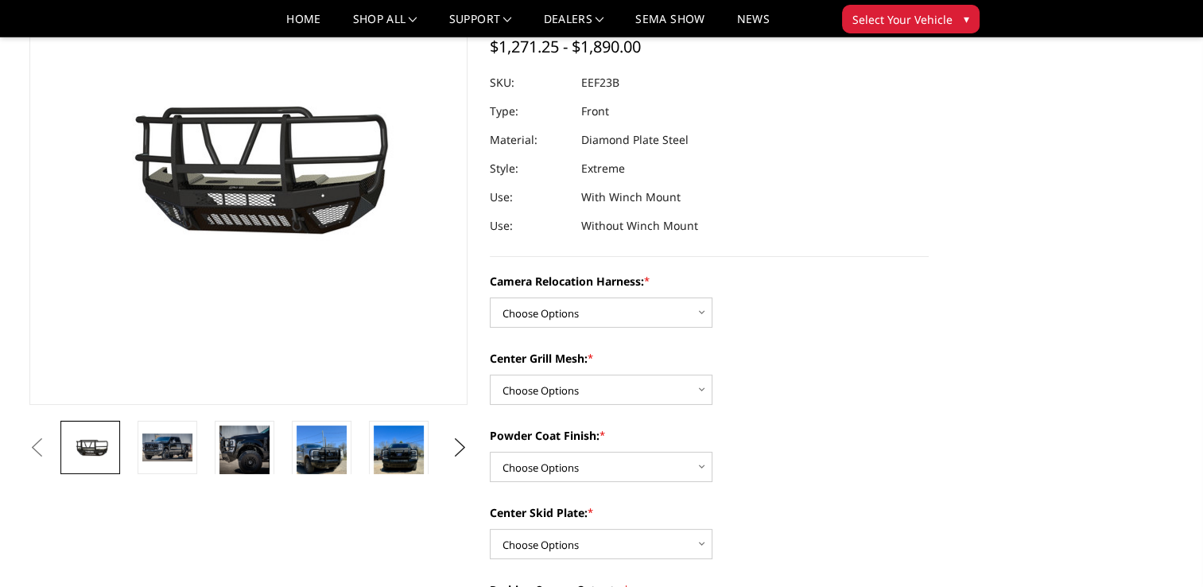
scroll to position [238, 0]
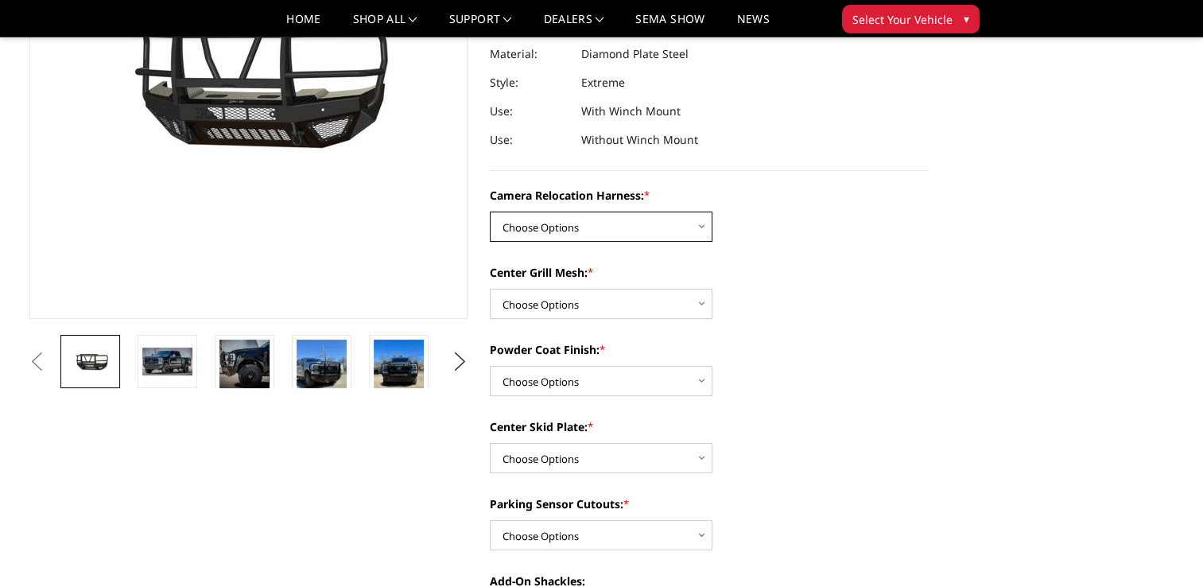
click at [706, 231] on select "Choose Options Without camera harness With camera harness" at bounding box center [601, 226] width 223 height 30
select select "3754"
click at [490, 211] on select "Choose Options Without camera harness With camera harness" at bounding box center [601, 226] width 223 height 30
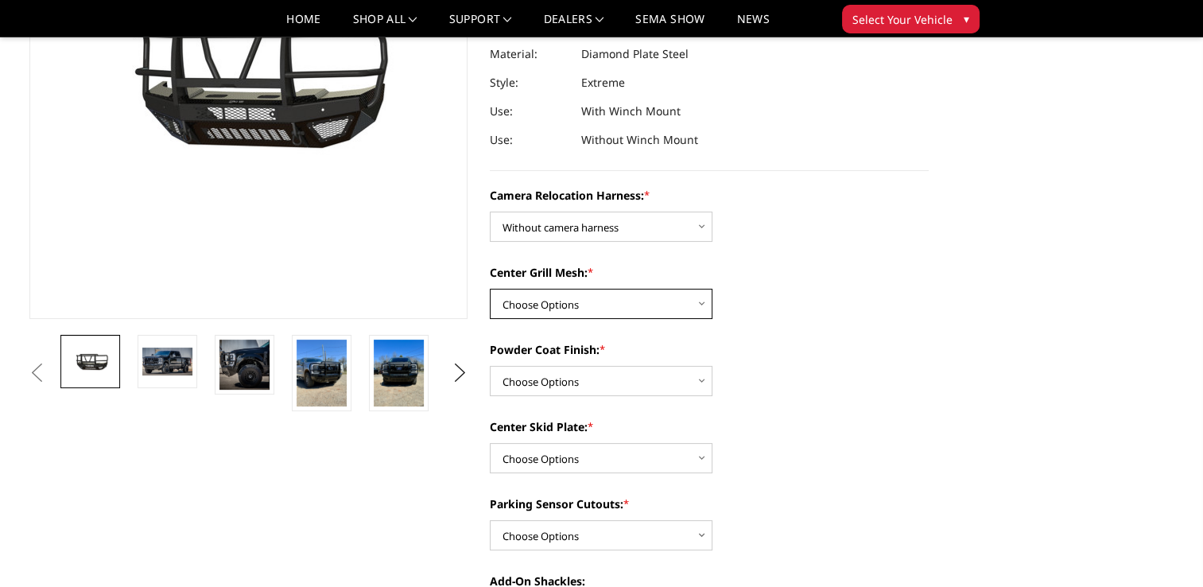
click at [644, 315] on select "Choose Options Without expanded metal With expanded metal" at bounding box center [601, 304] width 223 height 30
select select "3752"
click at [490, 289] on select "Choose Options Without expanded metal With expanded metal" at bounding box center [601, 304] width 223 height 30
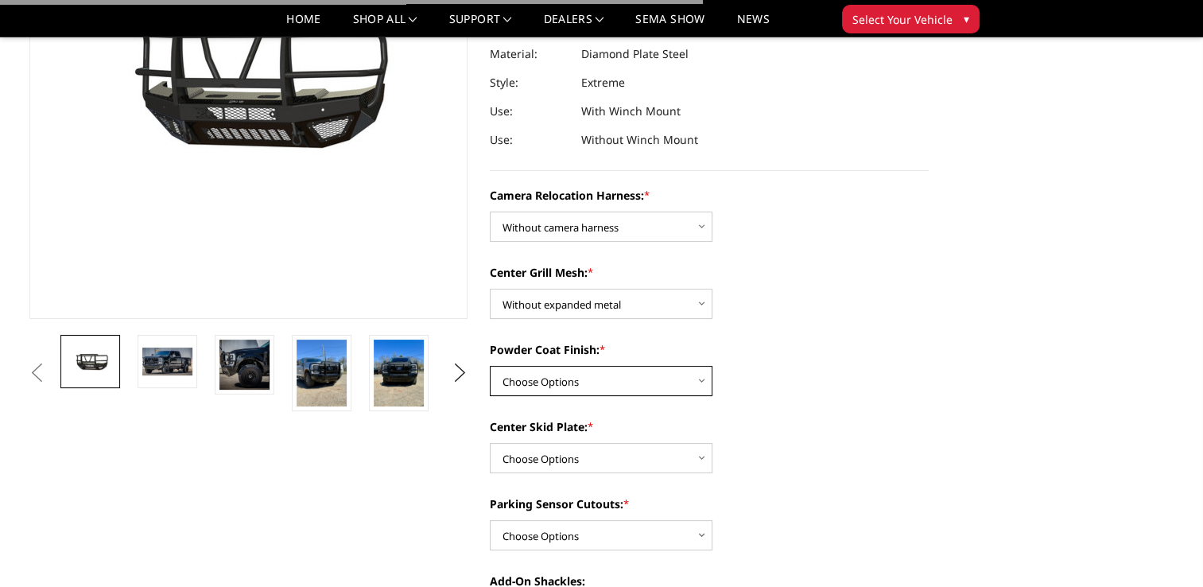
click at [602, 374] on select "Choose Options Textured Black Powder Coat Gloss Black Powder Coat Bare Metal" at bounding box center [601, 381] width 223 height 30
select select "3749"
click at [490, 366] on select "Choose Options Textured Black Powder Coat Gloss Black Powder Coat Bare Metal" at bounding box center [601, 381] width 223 height 30
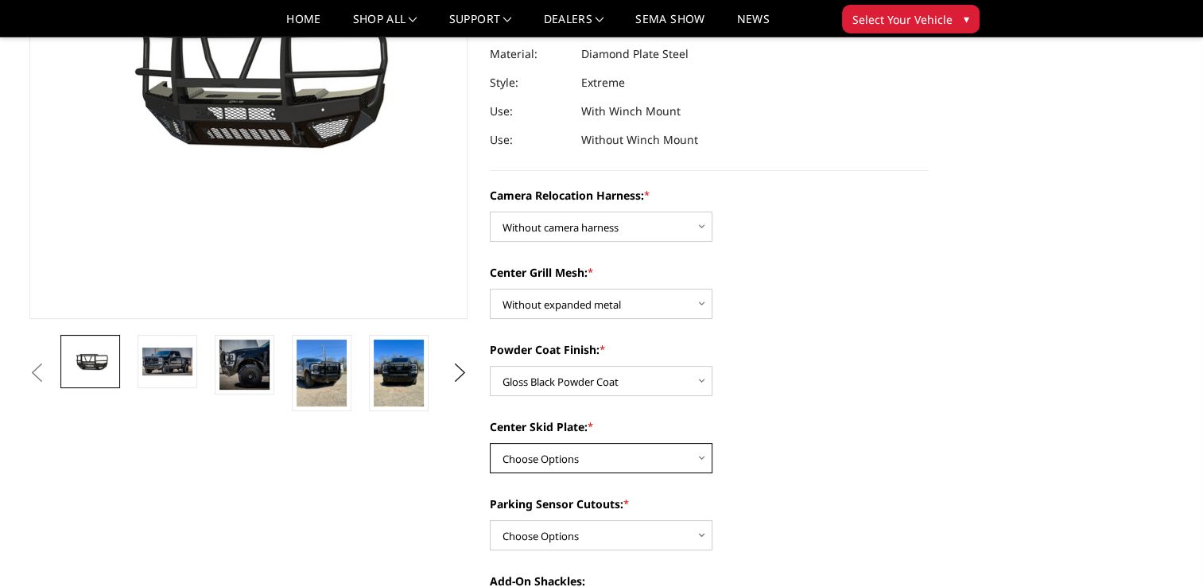
click at [676, 459] on select "Choose Options Winch Mount Skid Plate Standard Skid Plate (included) 2" Receive…" at bounding box center [601, 458] width 223 height 30
select select "3746"
click at [490, 443] on select "Choose Options Winch Mount Skid Plate Standard Skid Plate (included) 2" Receive…" at bounding box center [601, 458] width 223 height 30
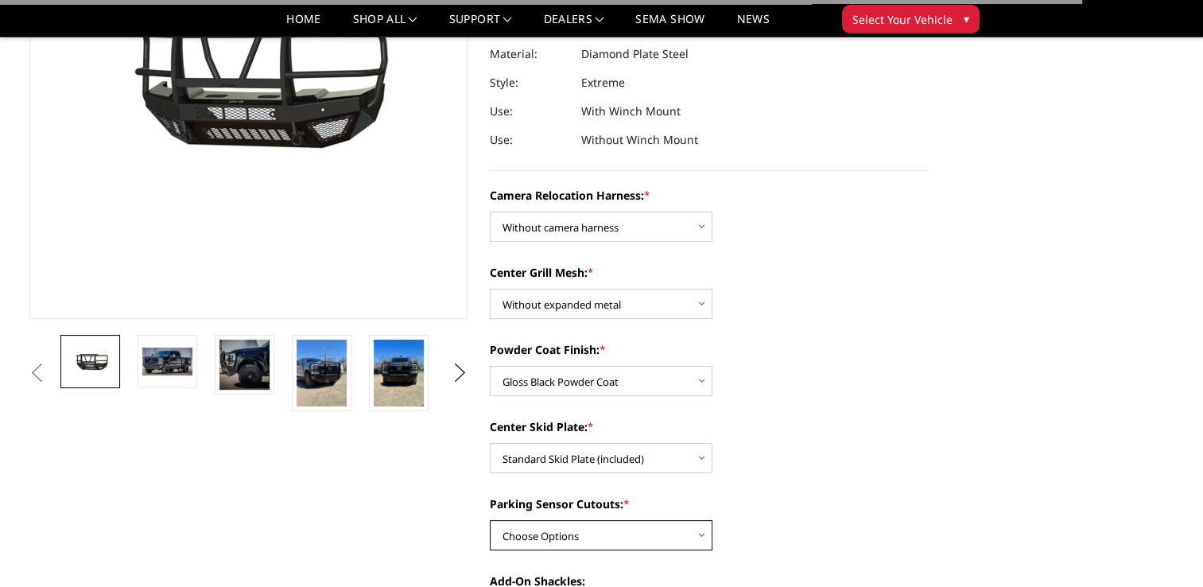
click at [606, 527] on select "Choose Options Yes - With Parking Sensor Cutouts" at bounding box center [601, 535] width 223 height 30
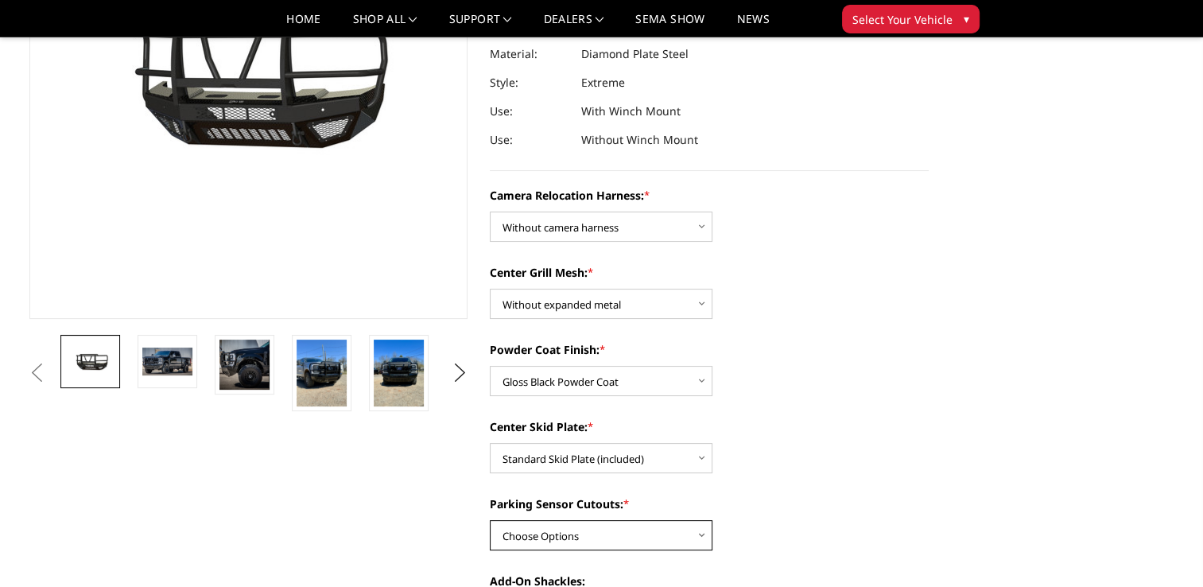
select select "3744"
click at [490, 520] on select "Choose Options Yes - With Parking Sensor Cutouts" at bounding box center [601, 535] width 223 height 30
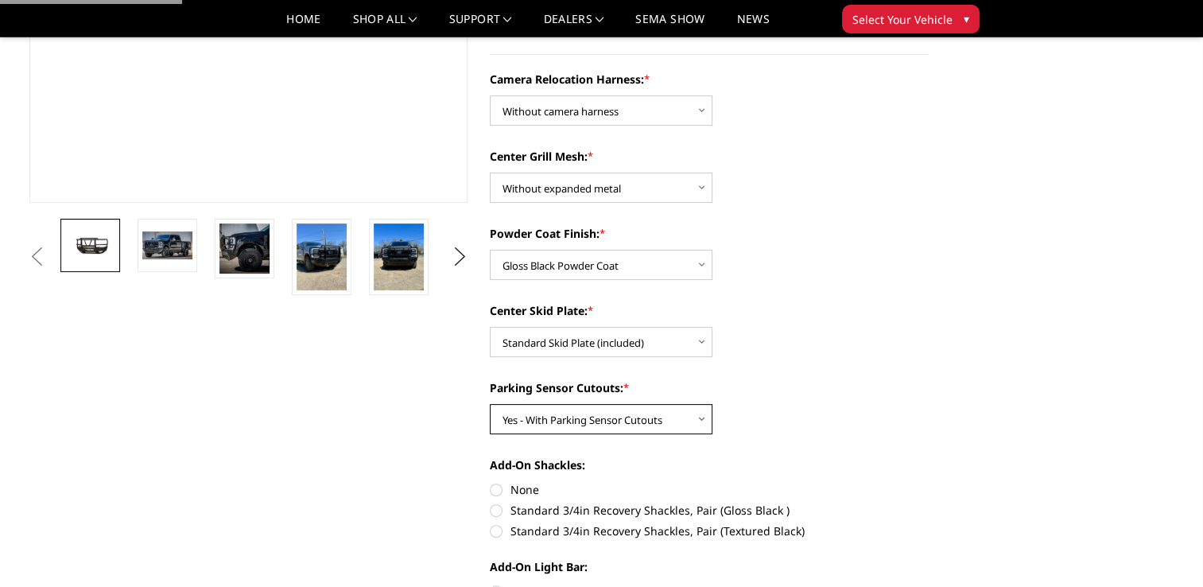
scroll to position [477, 0]
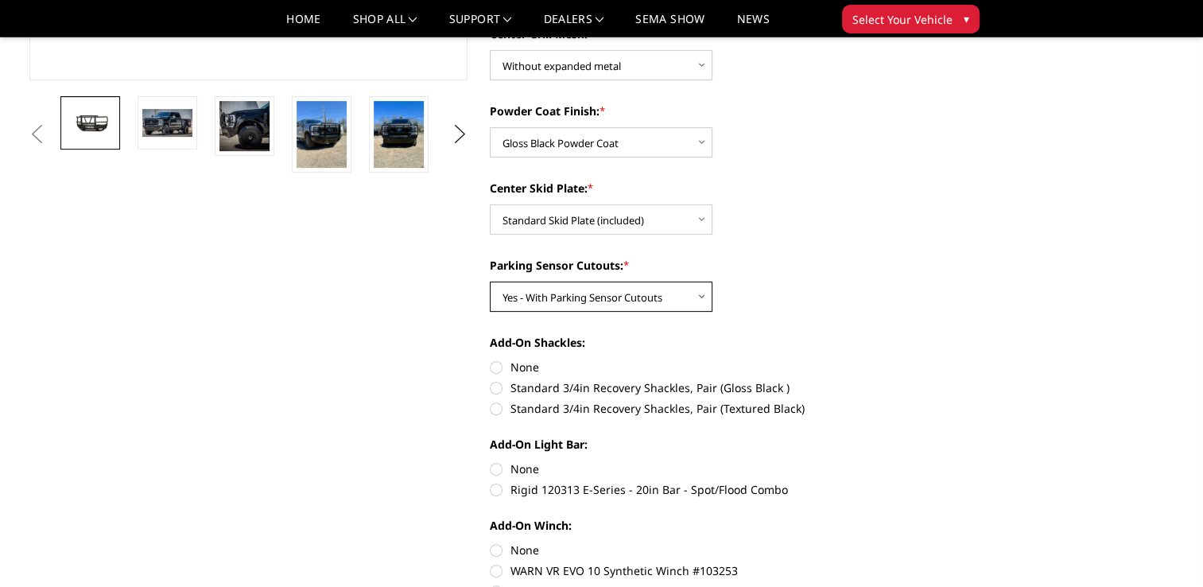
click at [624, 304] on select "Choose Options Yes - With Parking Sensor Cutouts" at bounding box center [601, 296] width 223 height 30
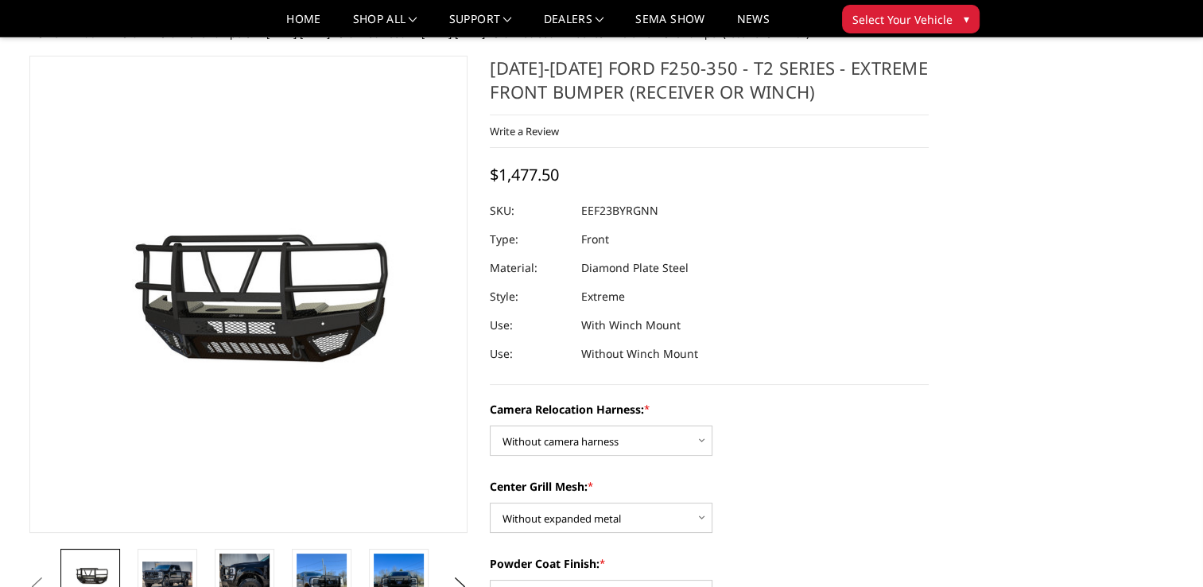
scroll to position [0, 0]
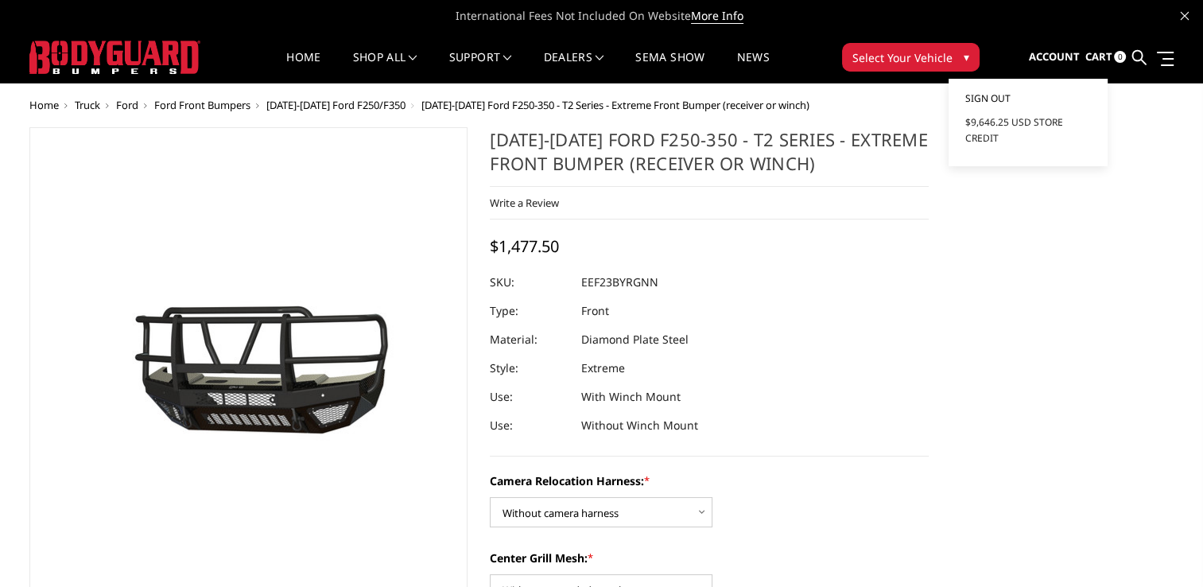
click at [1001, 92] on span "Sign out" at bounding box center [986, 98] width 45 height 14
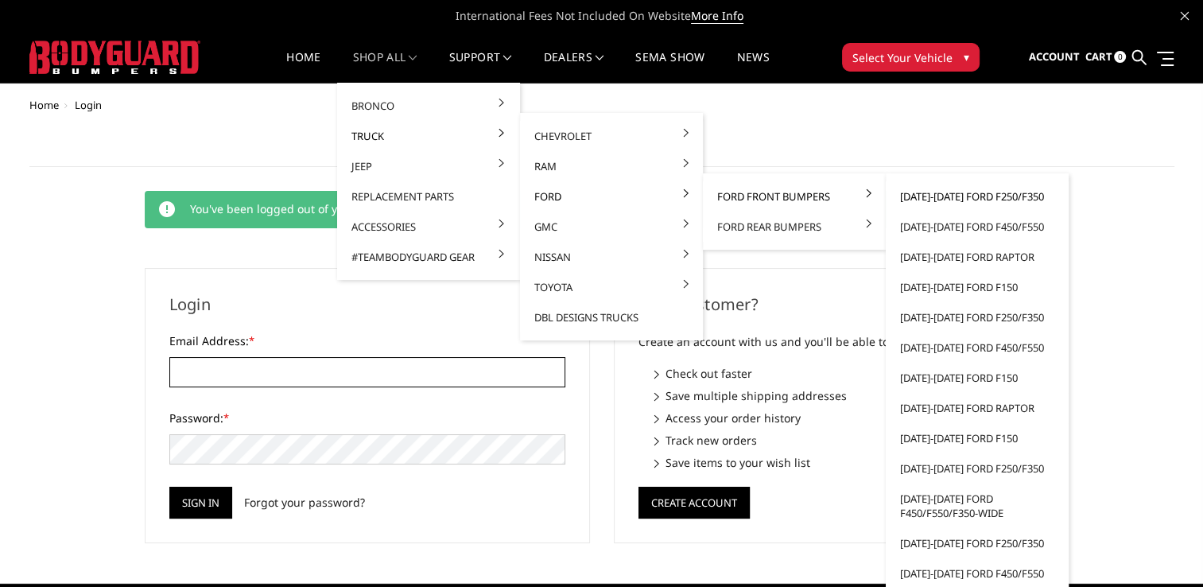
type input "[EMAIL_ADDRESS][DOMAIN_NAME]"
click at [918, 192] on link "[DATE]-[DATE] Ford F250/F350" at bounding box center [977, 196] width 170 height 30
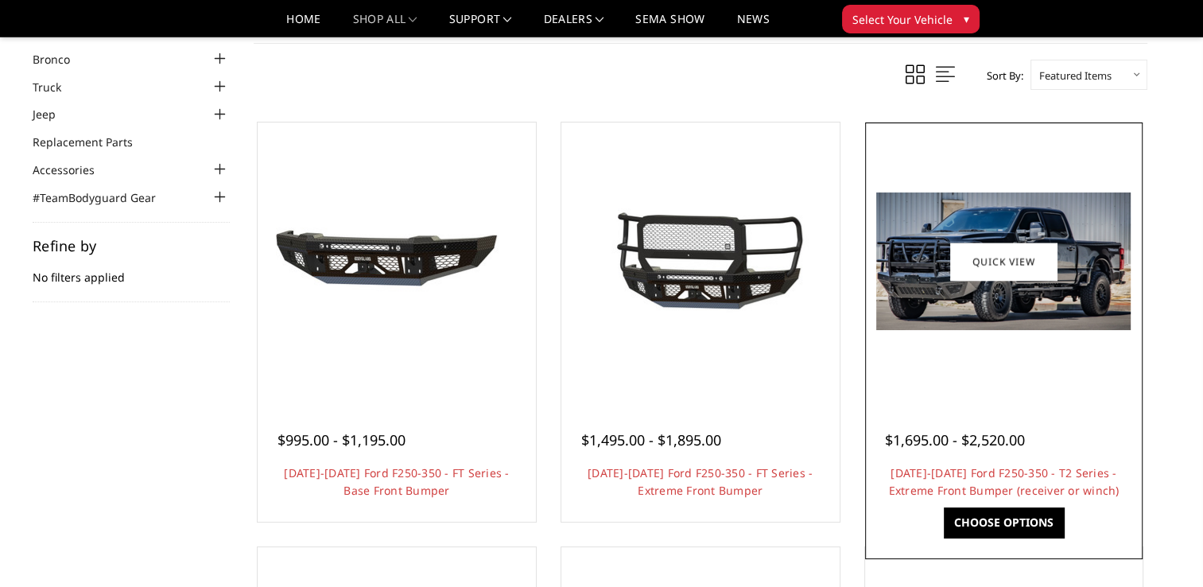
scroll to position [159, 0]
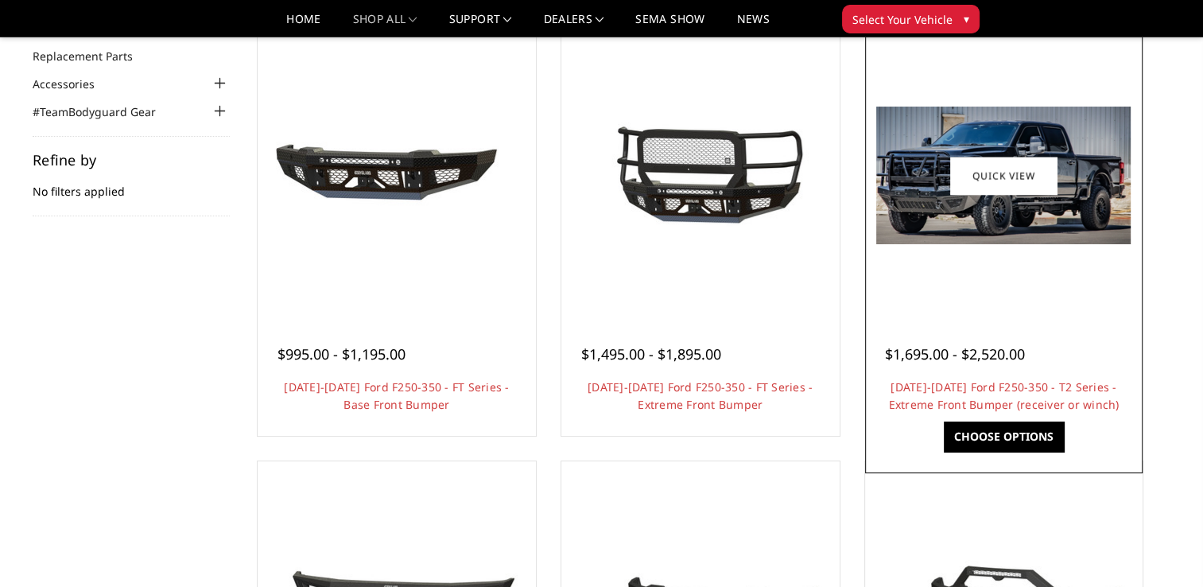
click at [1001, 429] on link "Choose Options" at bounding box center [1004, 436] width 120 height 30
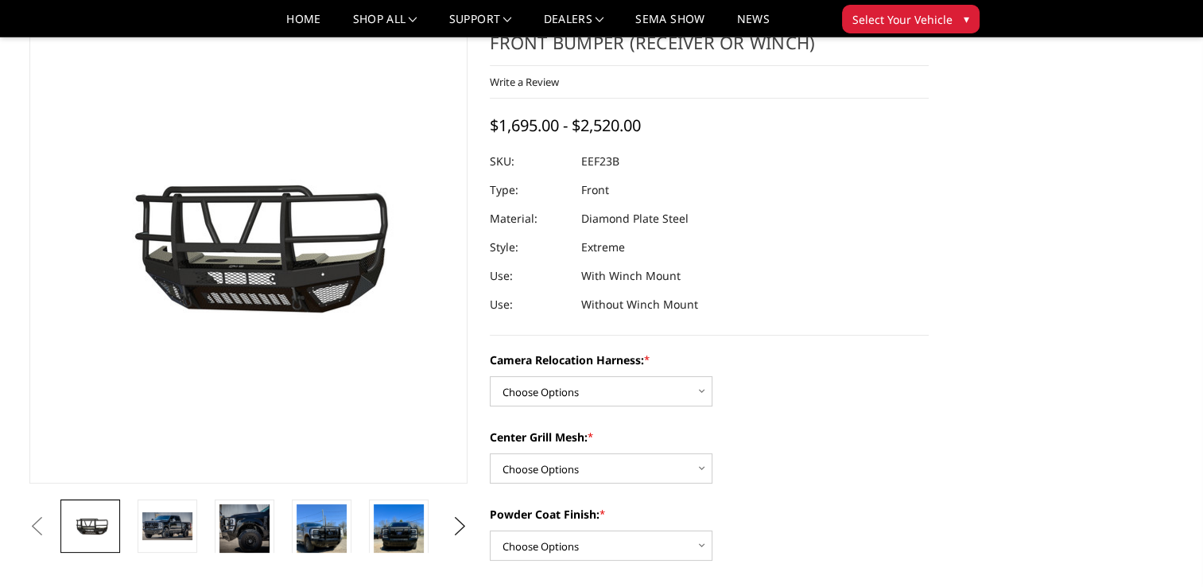
scroll to position [159, 0]
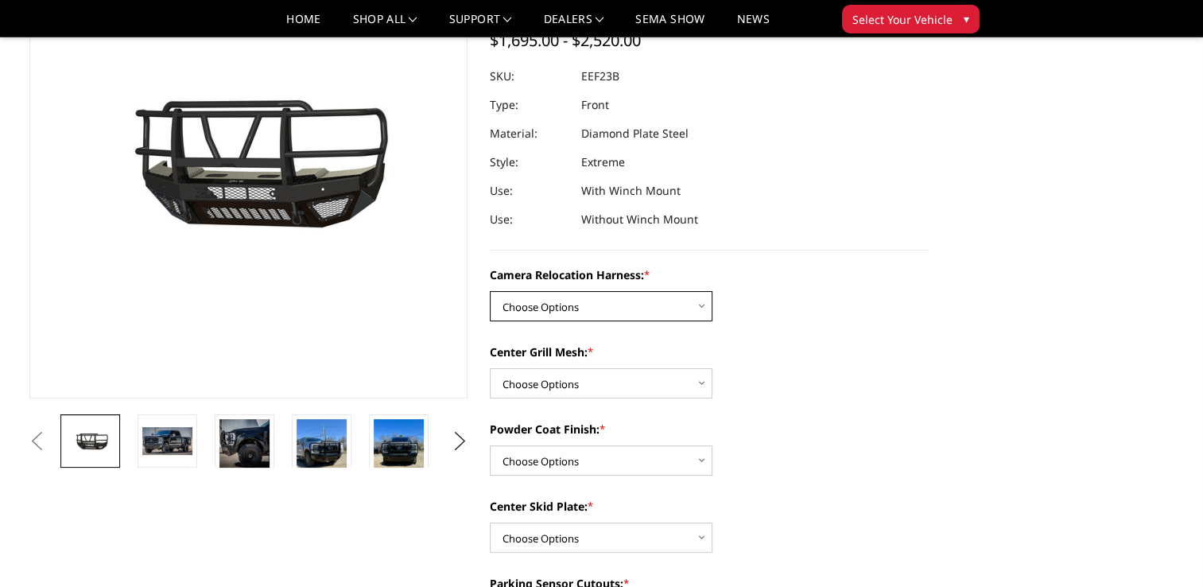
click at [622, 300] on select "Choose Options Without camera harness With camera harness" at bounding box center [601, 306] width 223 height 30
select select "3754"
click at [490, 291] on select "Choose Options Without camera harness With camera harness" at bounding box center [601, 306] width 223 height 30
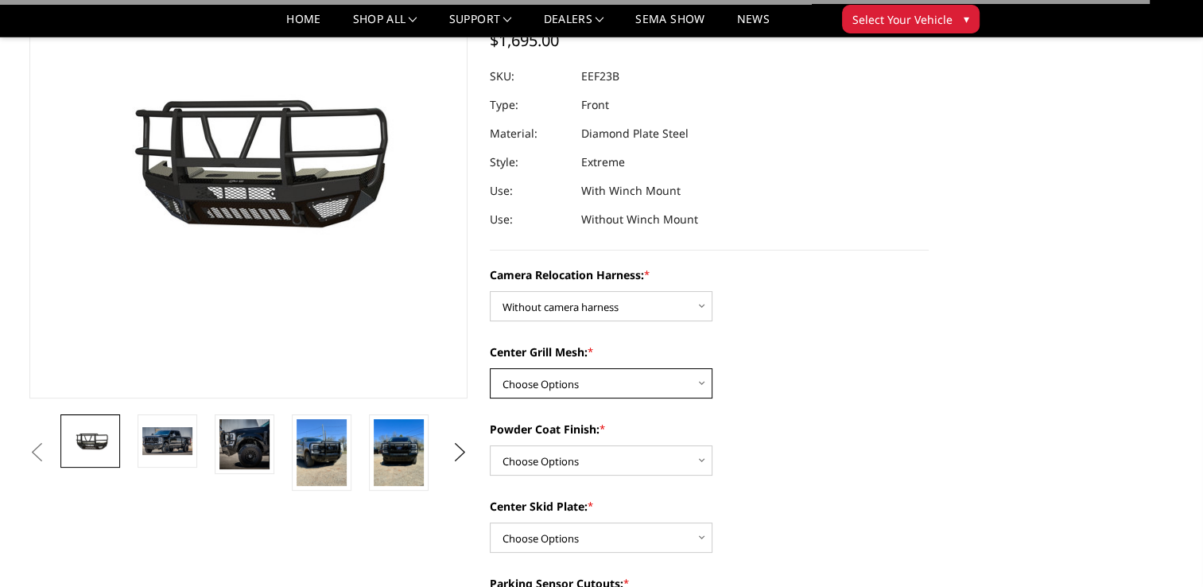
click at [623, 383] on select "Choose Options Without expanded metal With expanded metal" at bounding box center [601, 383] width 223 height 30
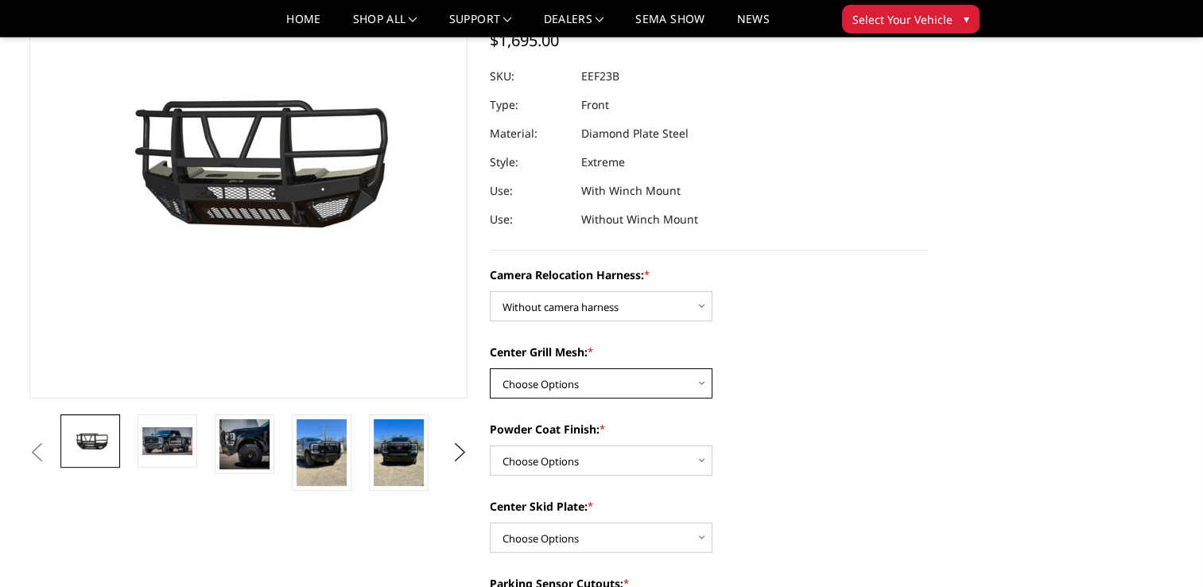
select select "3752"
click at [490, 368] on select "Choose Options Without expanded metal With expanded metal" at bounding box center [601, 383] width 223 height 30
click at [618, 461] on select "Choose Options Textured Black Powder Coat Gloss Black Powder Coat Bare Metal" at bounding box center [601, 460] width 223 height 30
select select "3749"
click at [490, 445] on select "Choose Options Textured Black Powder Coat Gloss Black Powder Coat Bare Metal" at bounding box center [601, 460] width 223 height 30
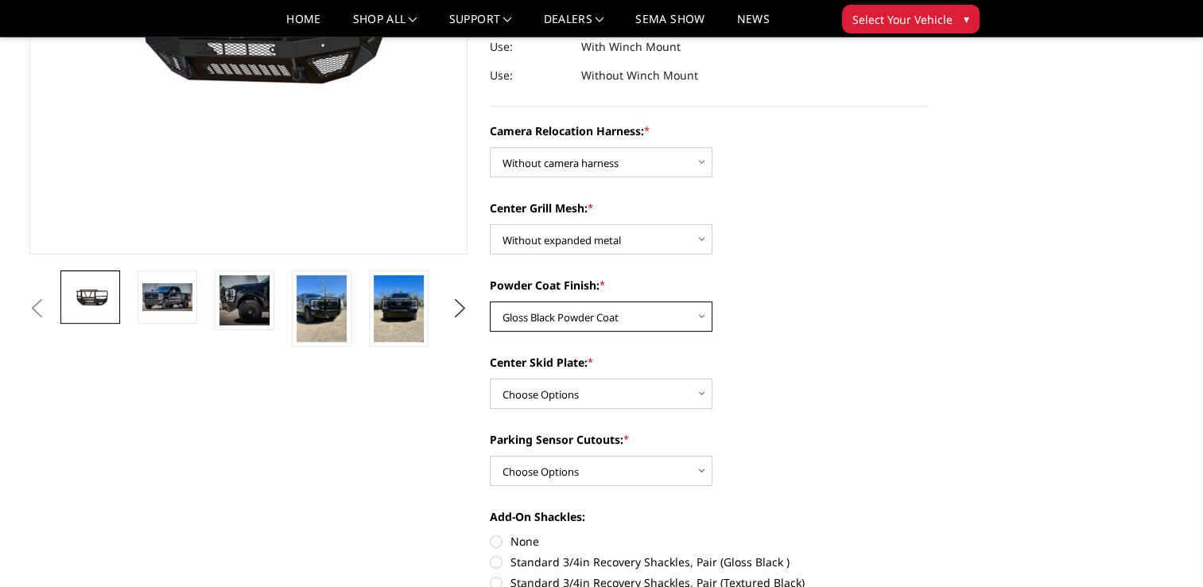
scroll to position [318, 0]
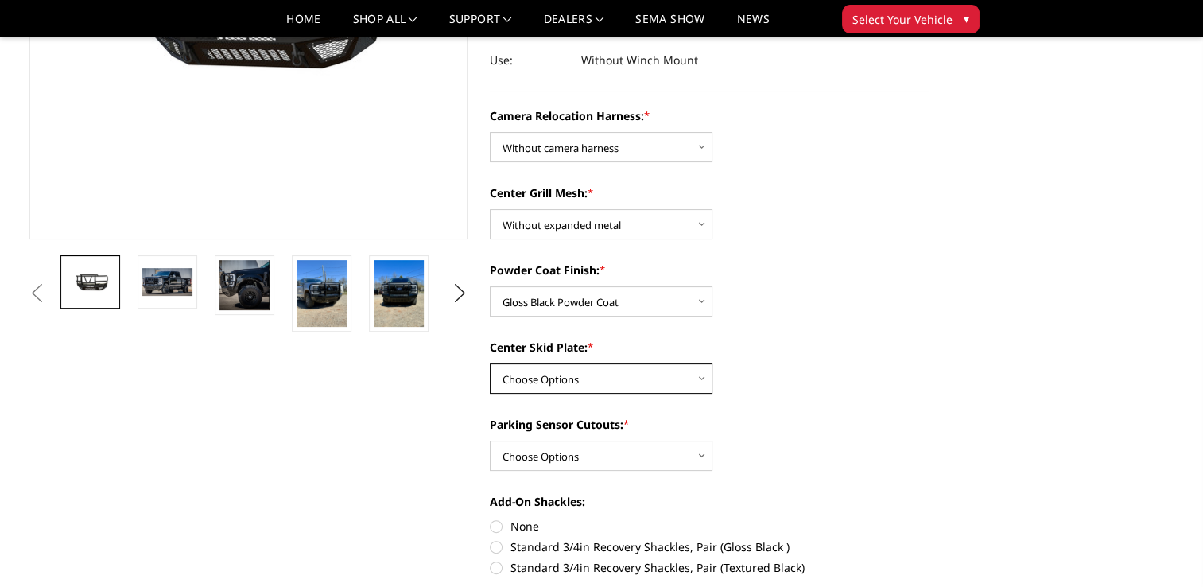
click at [591, 386] on select "Choose Options Winch Mount Skid Plate Standard Skid Plate (included) 2" Receive…" at bounding box center [601, 378] width 223 height 30
select select "3746"
click at [490, 363] on select "Choose Options Winch Mount Skid Plate Standard Skid Plate (included) 2" Receive…" at bounding box center [601, 378] width 223 height 30
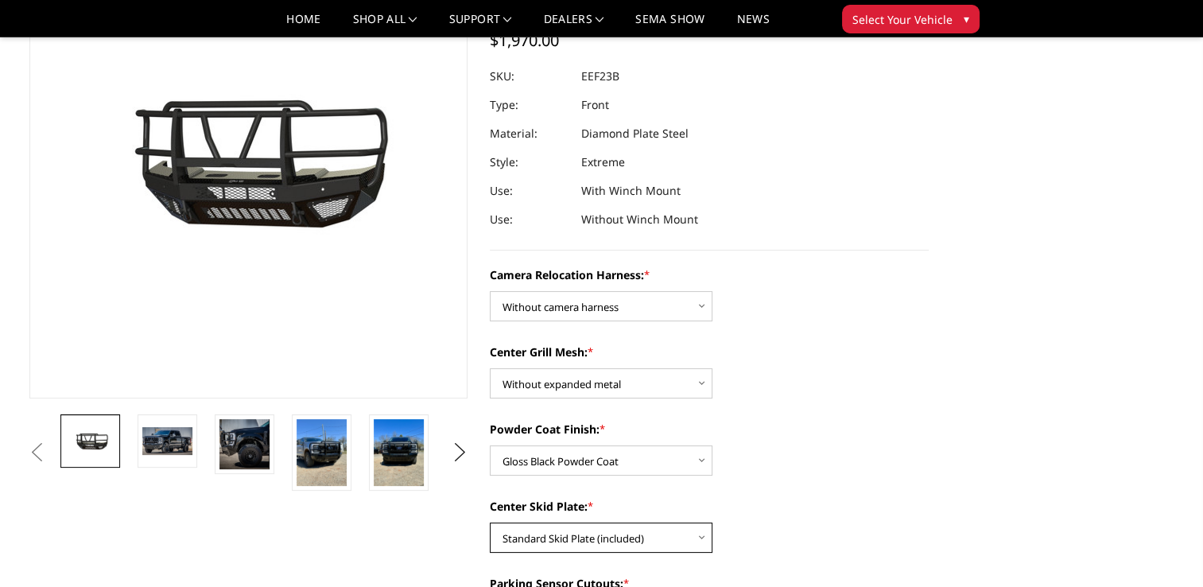
scroll to position [397, 0]
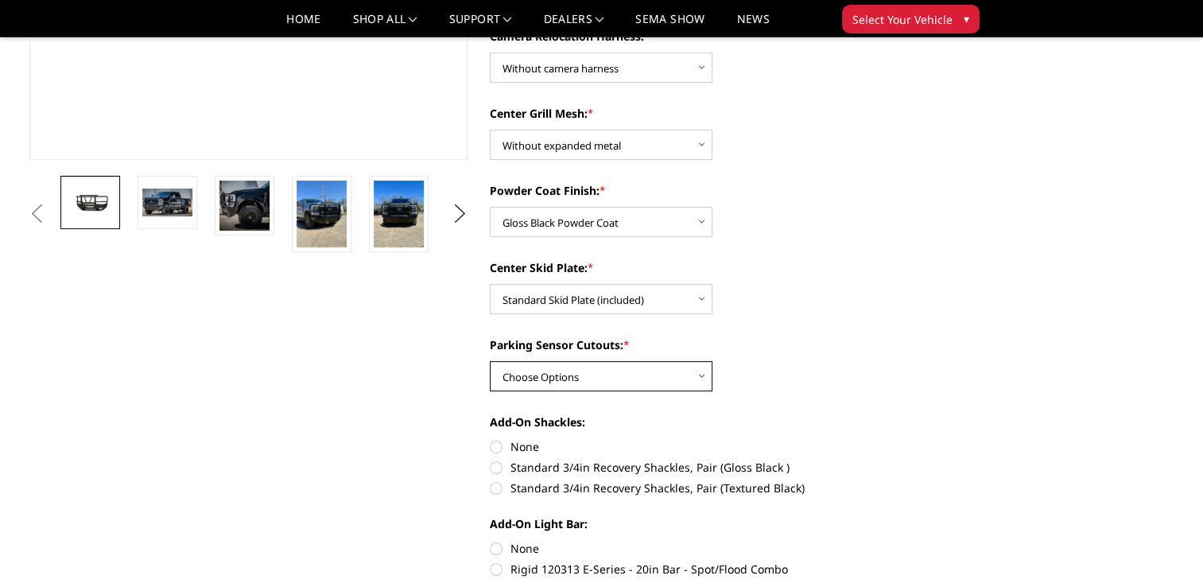
click at [632, 362] on select "Choose Options Yes - With Parking Sensor Cutouts" at bounding box center [601, 376] width 223 height 30
select select "3744"
click at [490, 361] on select "Choose Options Yes - With Parking Sensor Cutouts" at bounding box center [601, 376] width 223 height 30
